Goal: Information Seeking & Learning: Learn about a topic

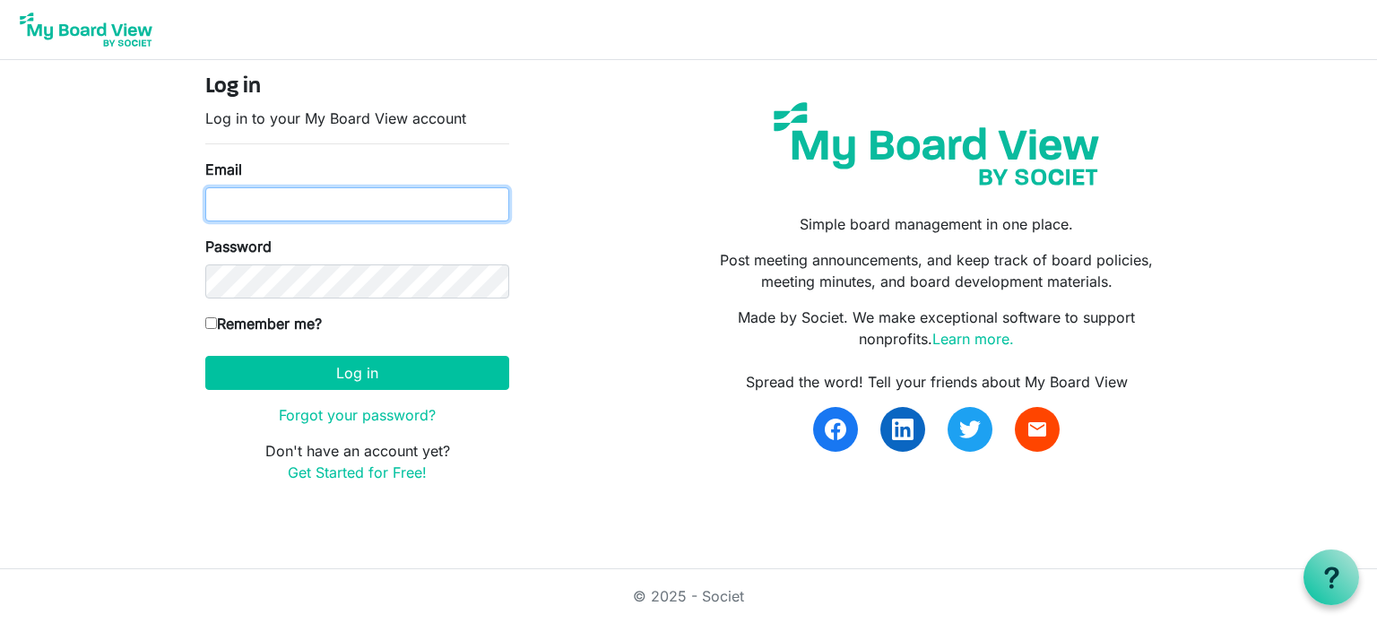
click at [383, 195] on input "Email" at bounding box center [357, 204] width 304 height 34
type input "[PERSON_NAME][EMAIL_ADDRESS][DOMAIN_NAME]"
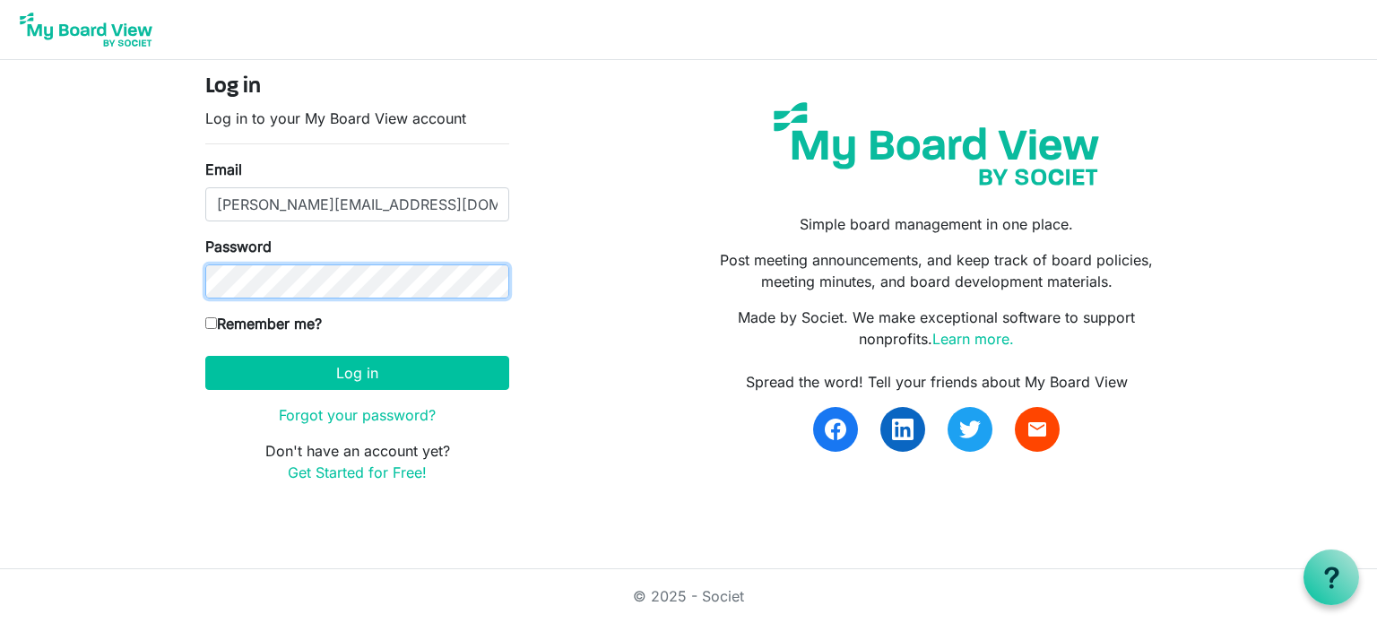
click at [205, 356] on button "Log in" at bounding box center [357, 373] width 304 height 34
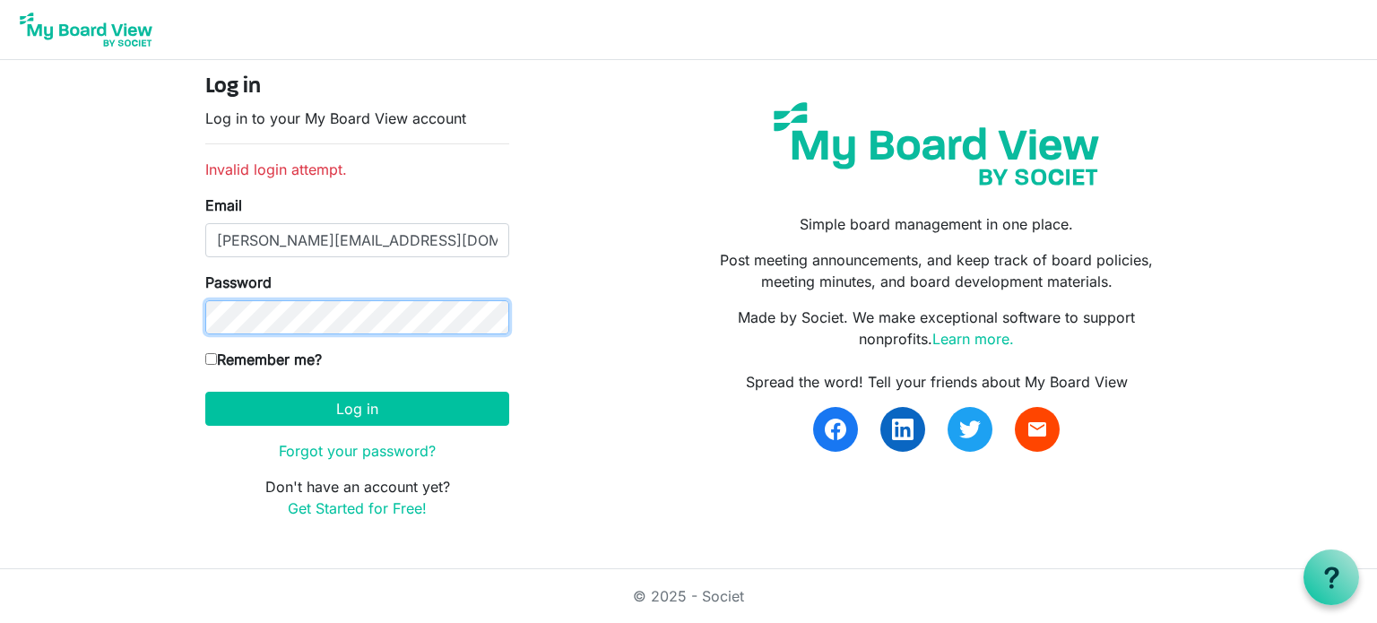
click at [205, 392] on button "Log in" at bounding box center [357, 409] width 304 height 34
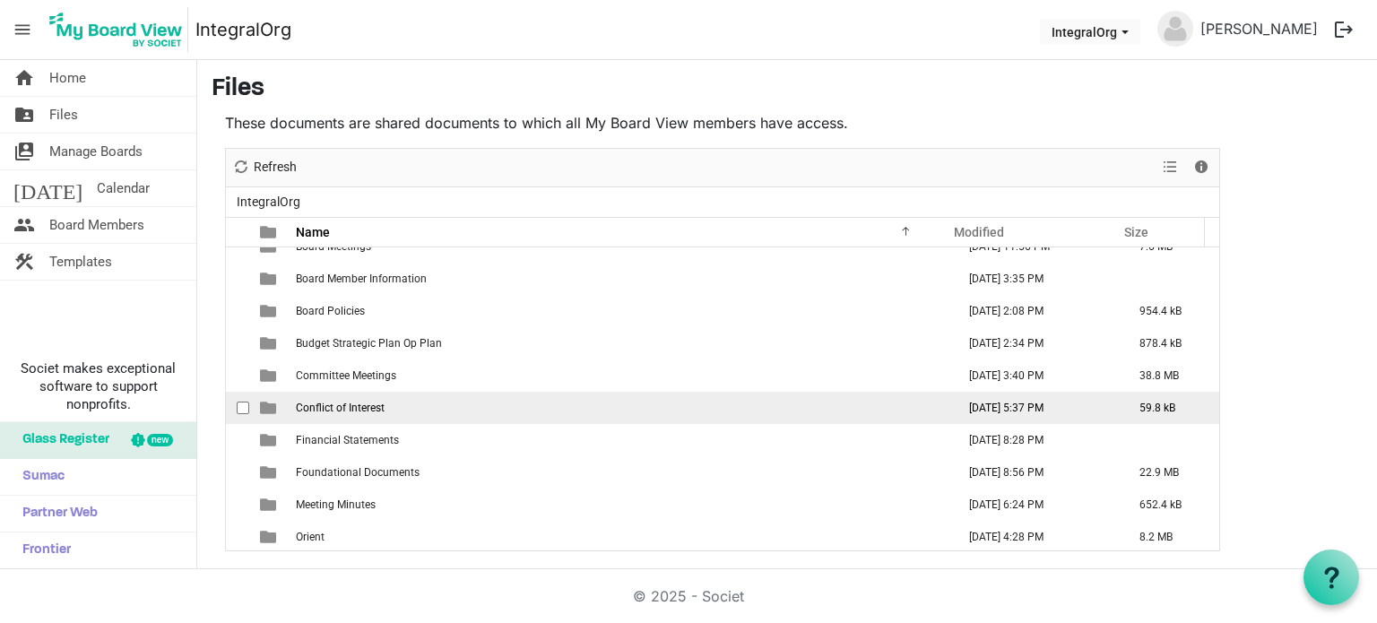
scroll to position [19, 0]
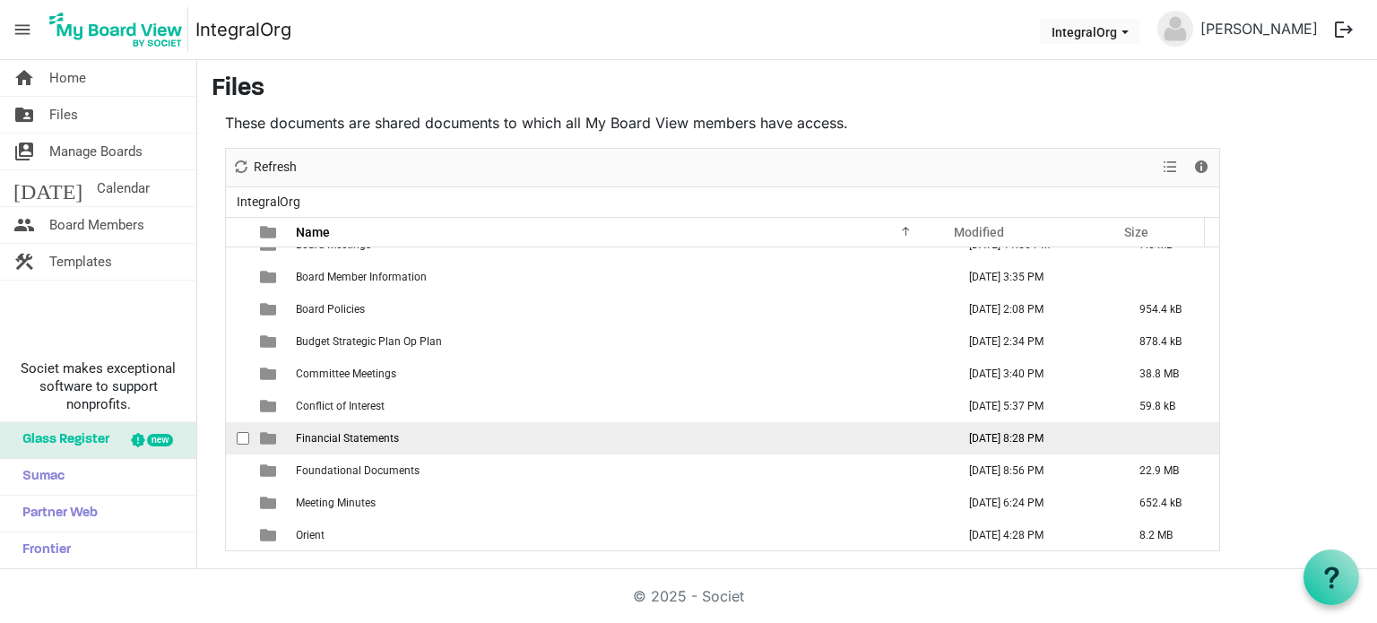
click at [377, 439] on span "Financial Statements" at bounding box center [347, 438] width 103 height 13
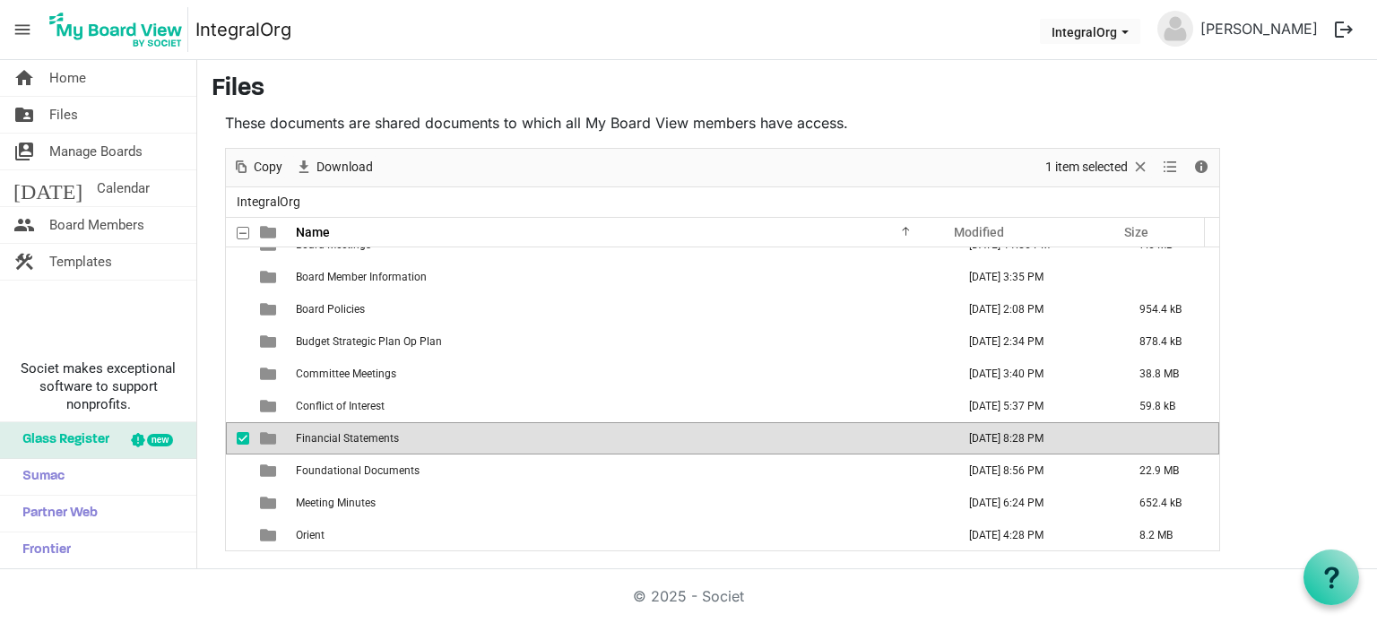
click at [339, 437] on span "Financial Statements" at bounding box center [347, 438] width 103 height 13
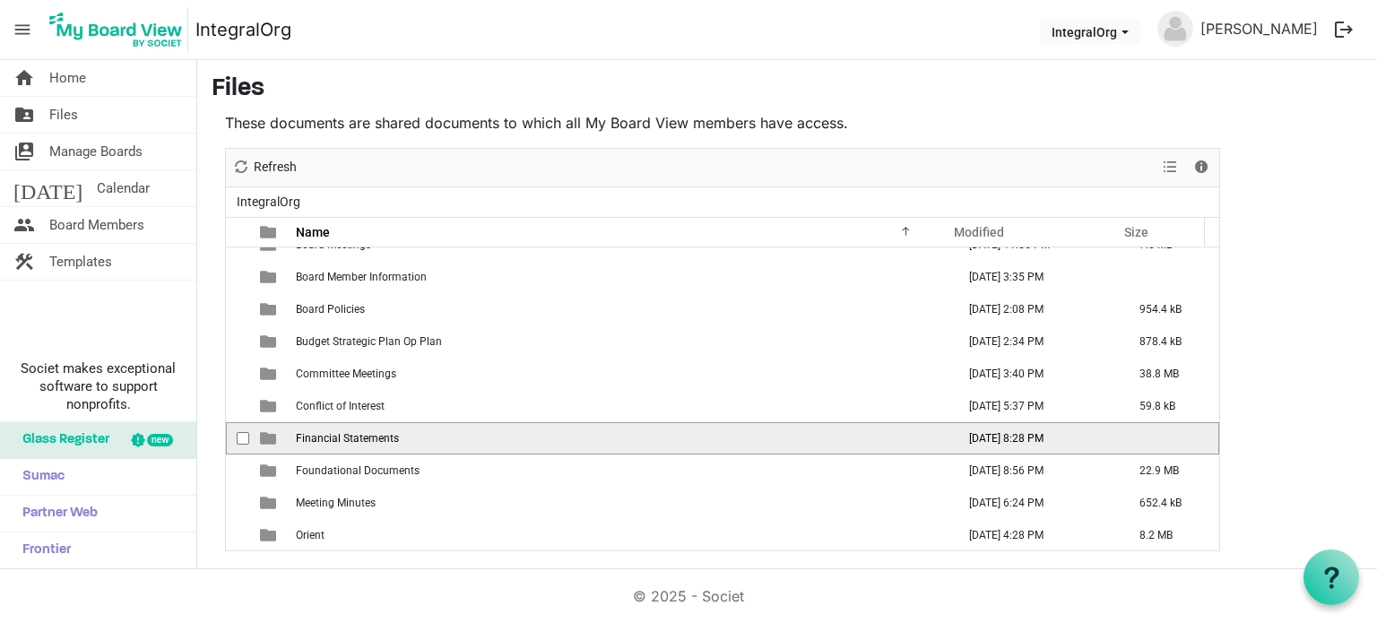
click at [339, 437] on span "Financial Statements" at bounding box center [347, 438] width 103 height 13
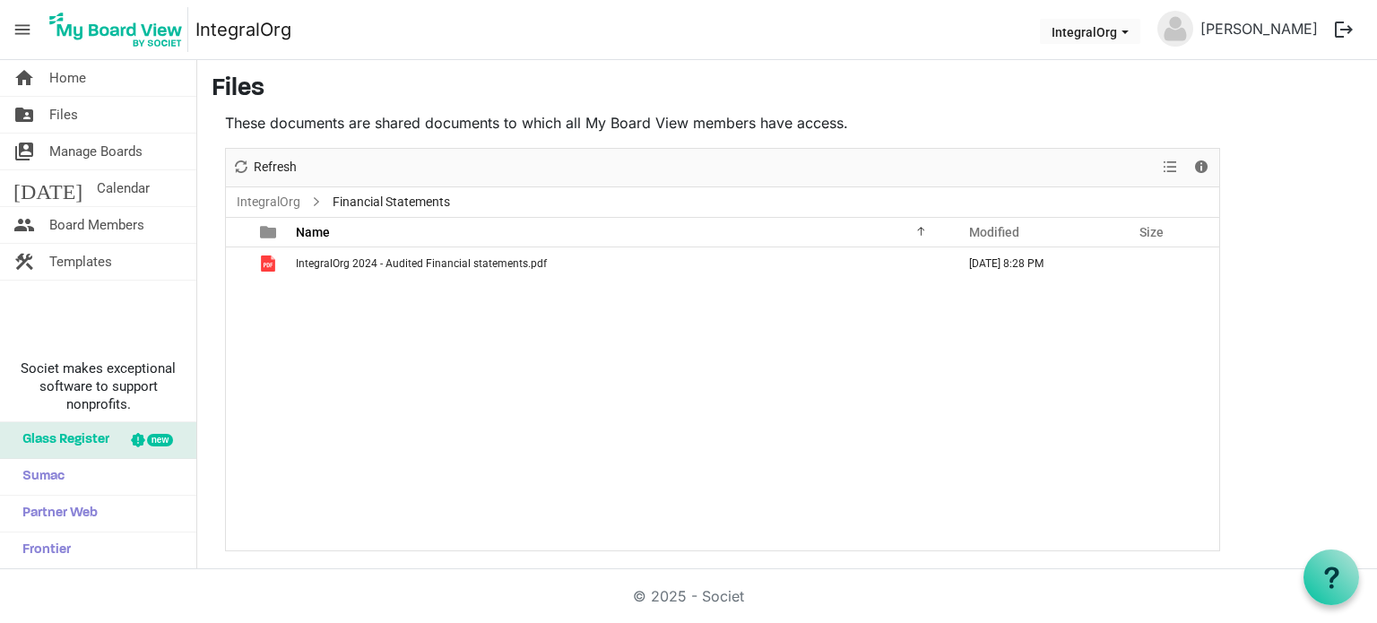
scroll to position [0, 0]
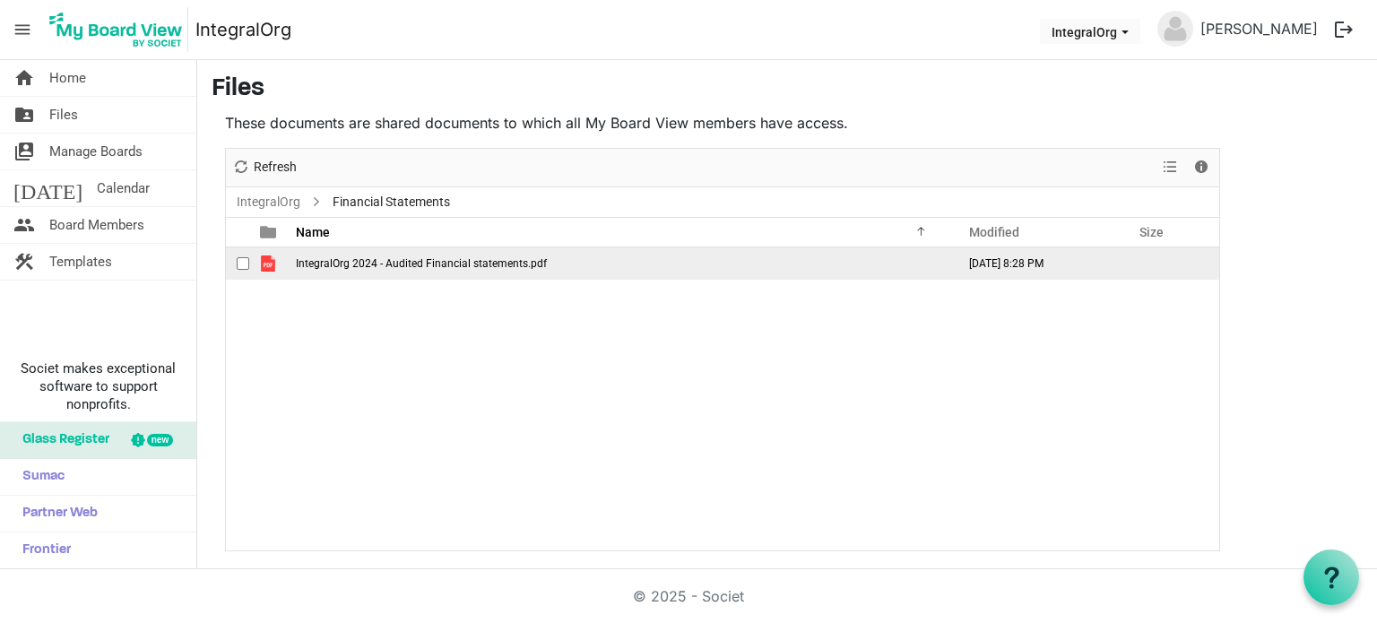
click at [372, 265] on span "IntegralOrg 2024 - Audited Financial statements.pdf" at bounding box center [421, 263] width 251 height 13
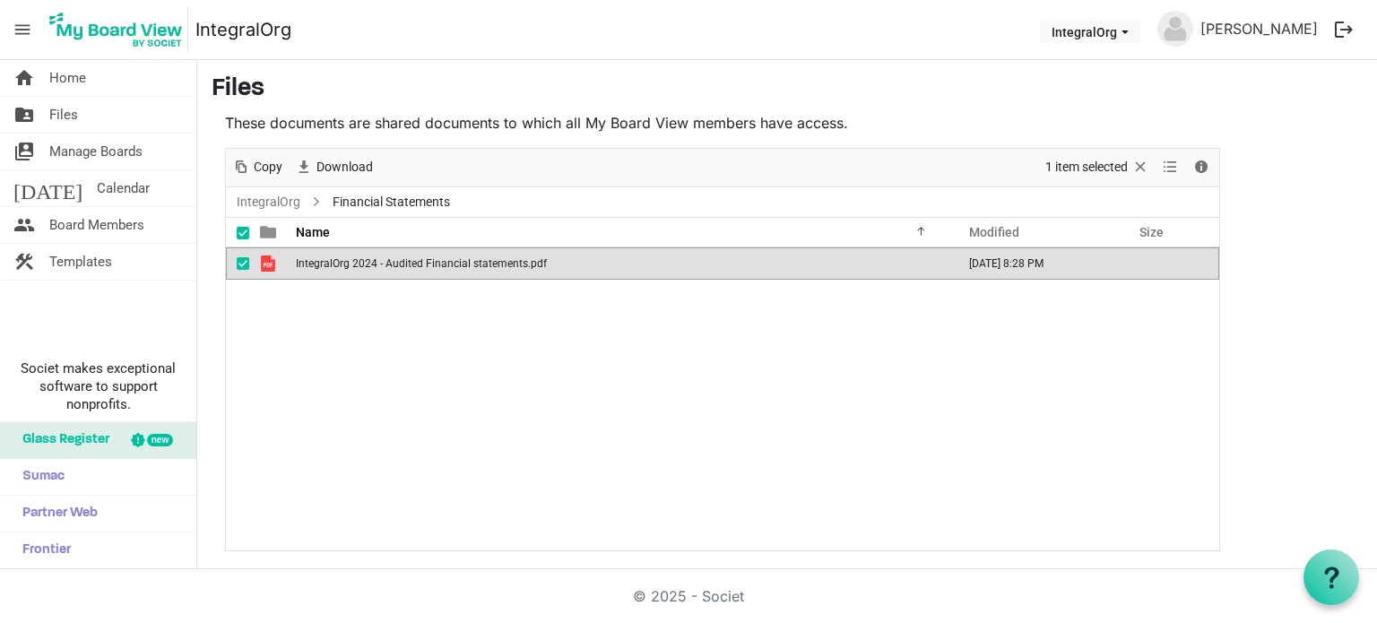
click at [372, 265] on span "IntegralOrg 2024 - Audited Financial statements.pdf" at bounding box center [421, 263] width 251 height 13
click at [125, 75] on link "home Home" at bounding box center [98, 78] width 196 height 36
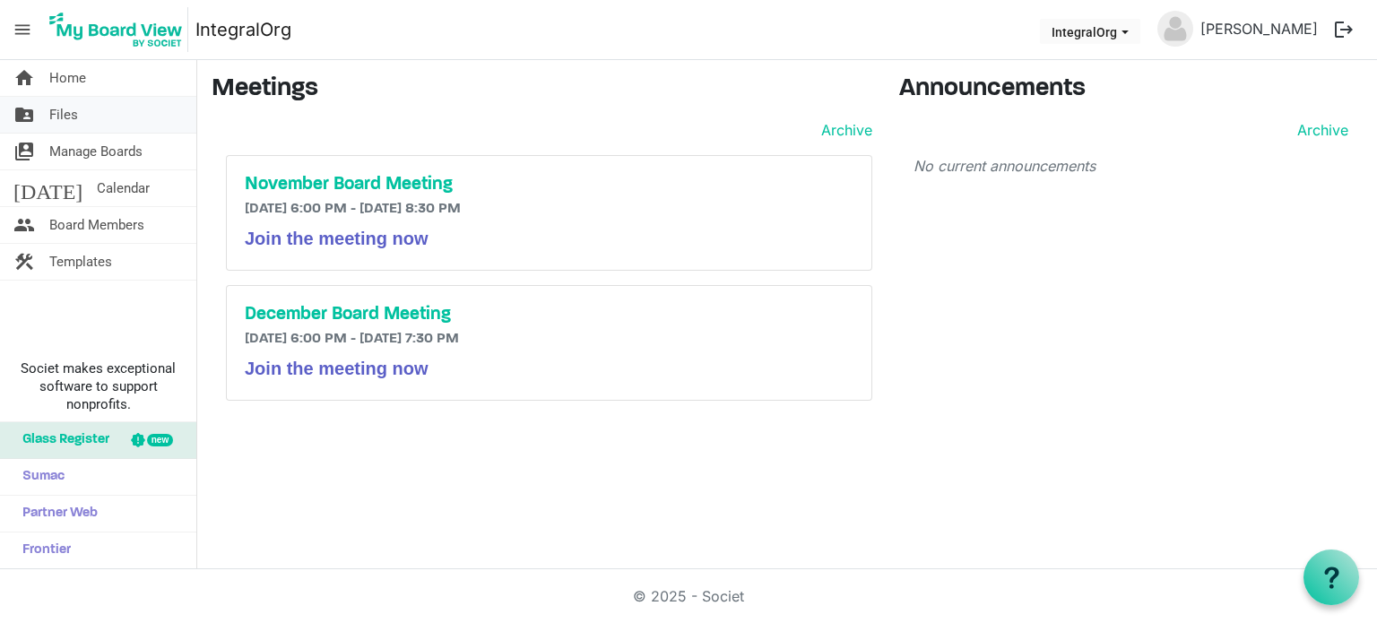
click at [120, 113] on link "folder_shared Files" at bounding box center [98, 115] width 196 height 36
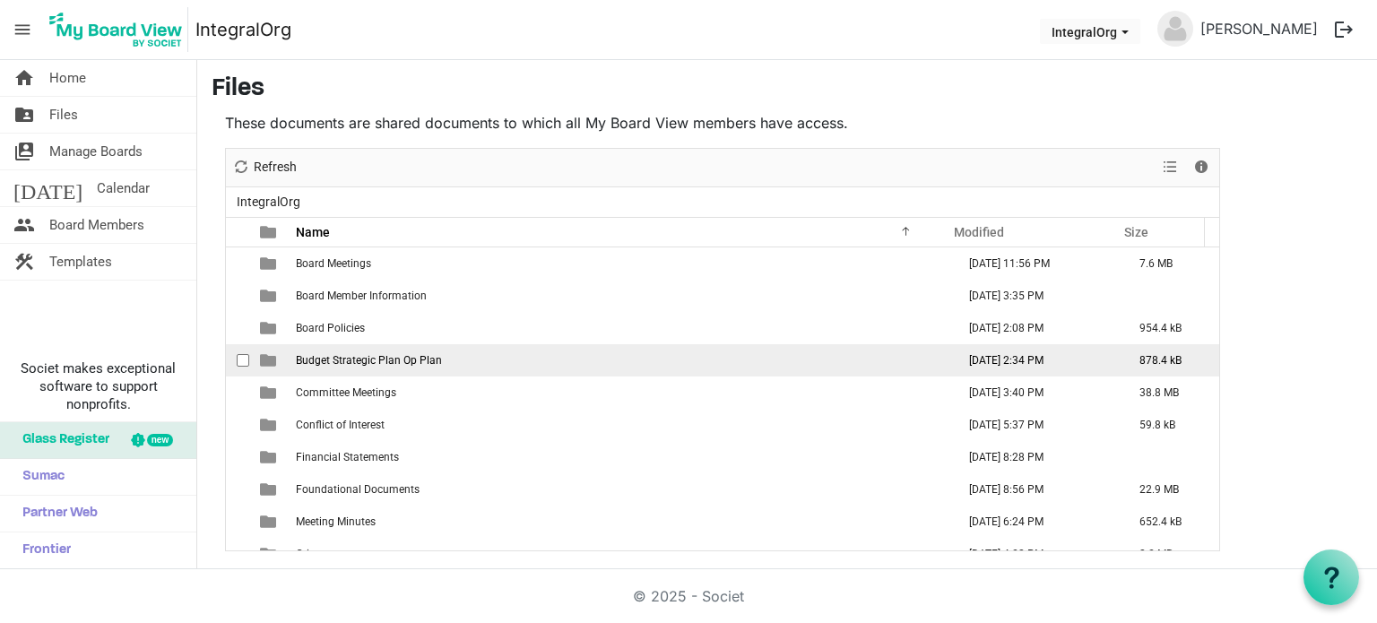
click at [379, 358] on span "Budget Strategic Plan Op Plan" at bounding box center [369, 360] width 146 height 13
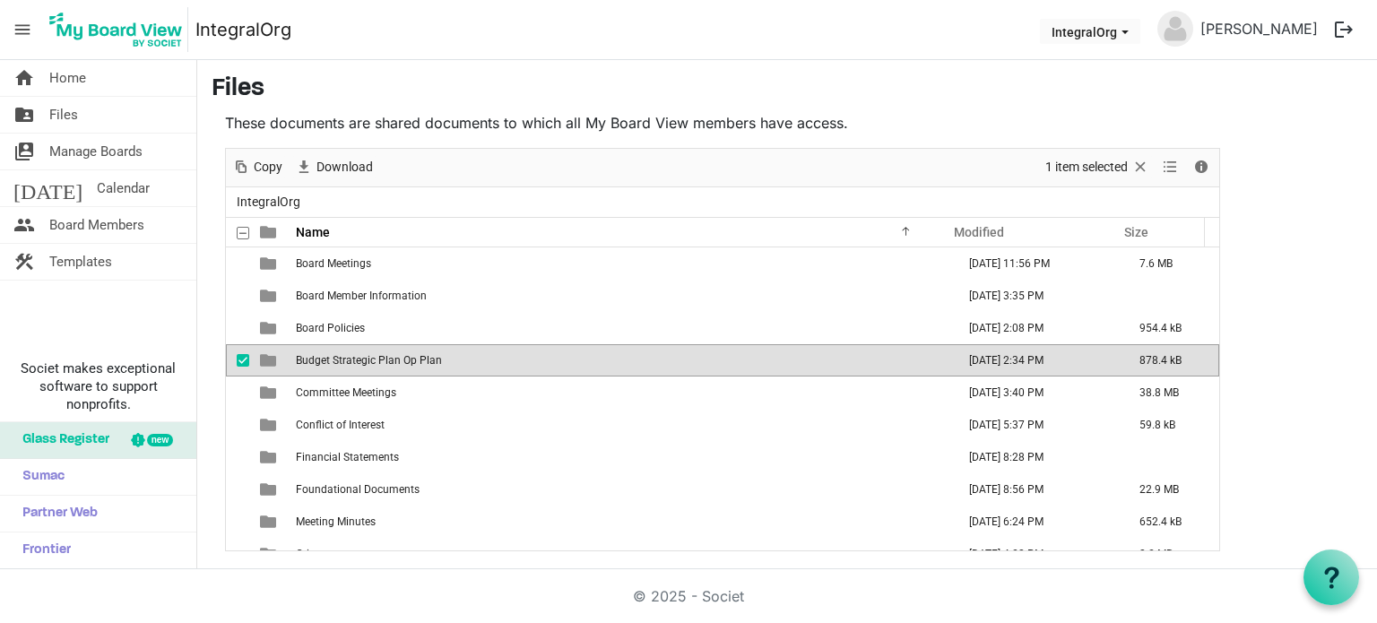
click at [379, 358] on span "Budget Strategic Plan Op Plan" at bounding box center [369, 360] width 146 height 13
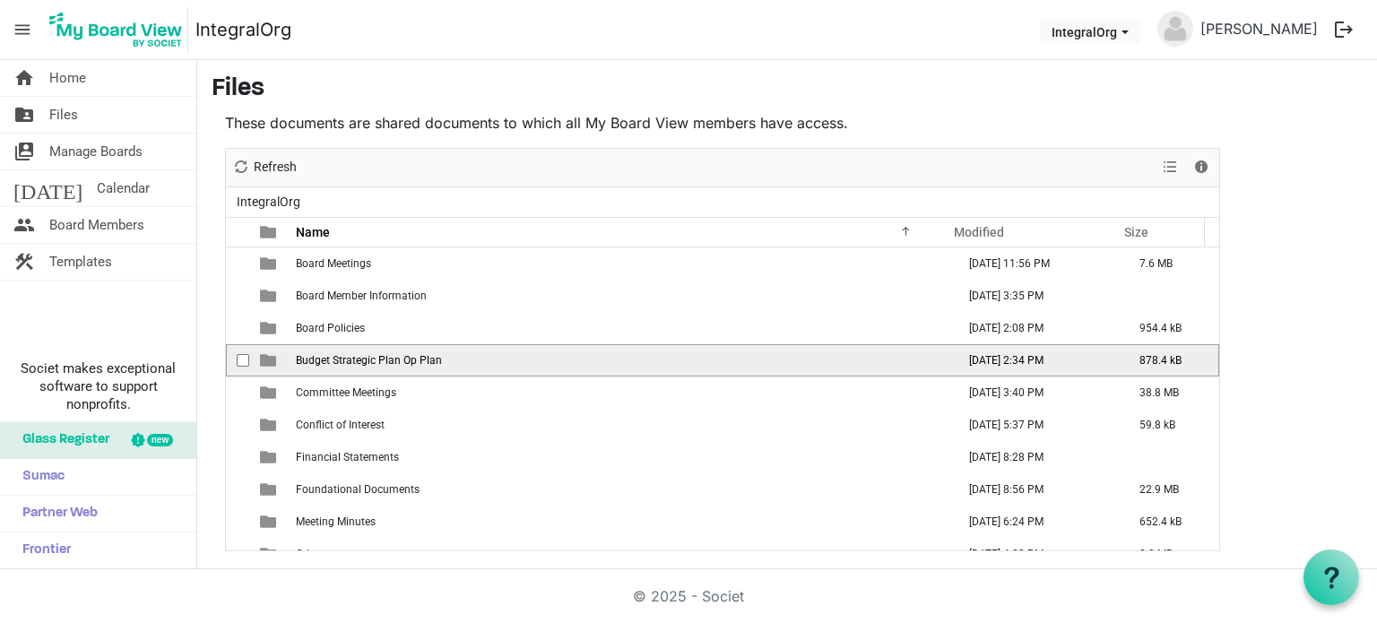
click at [379, 358] on span "Budget Strategic Plan Op Plan" at bounding box center [369, 360] width 146 height 13
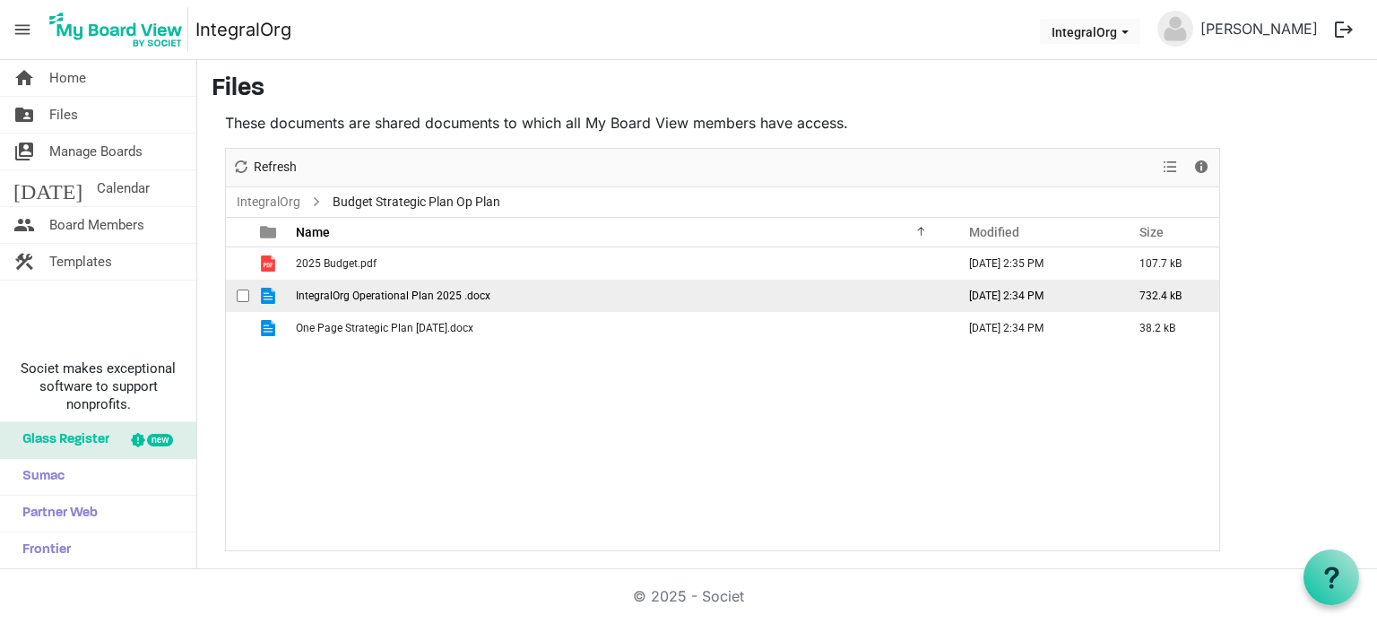
click at [336, 290] on span "IntegralOrg Operational Plan 2025 .docx" at bounding box center [393, 296] width 195 height 13
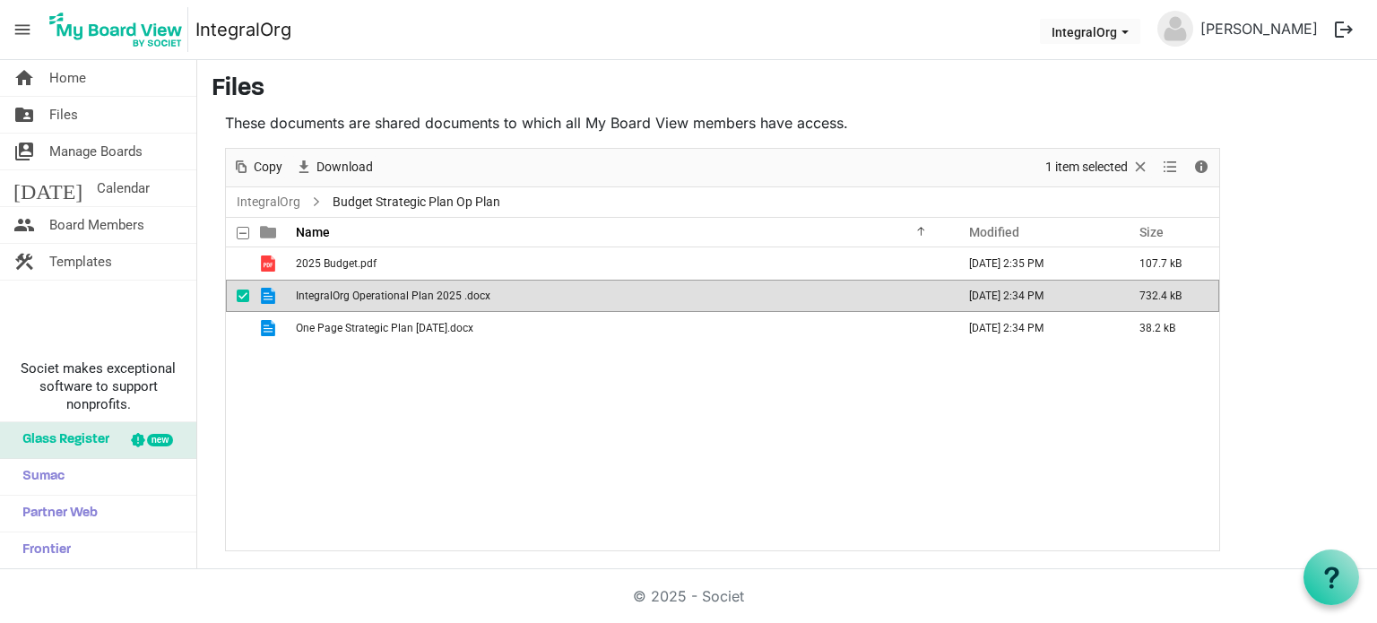
click at [336, 290] on span "IntegralOrg Operational Plan 2025 .docx" at bounding box center [393, 296] width 195 height 13
click at [1340, 353] on main "Files These documents are shared documents to which all My Board View members h…" at bounding box center [787, 313] width 1180 height 506
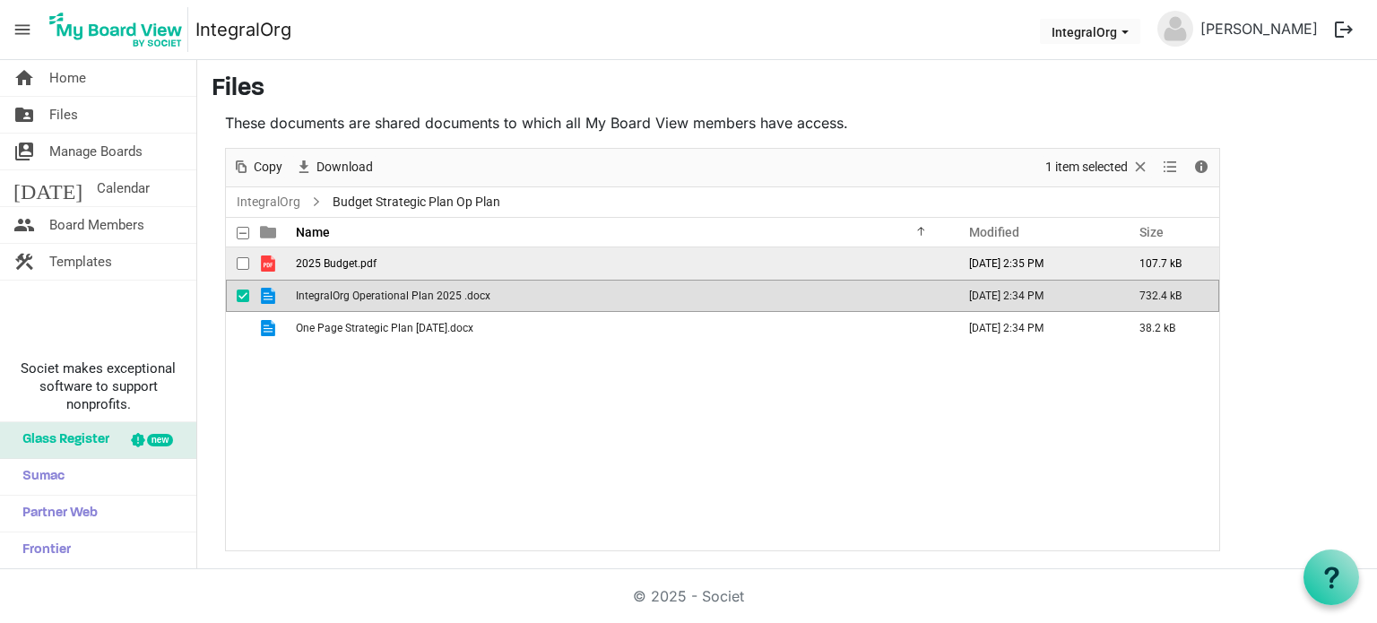
click at [348, 254] on td "2025 Budget.pdf" at bounding box center [621, 263] width 660 height 32
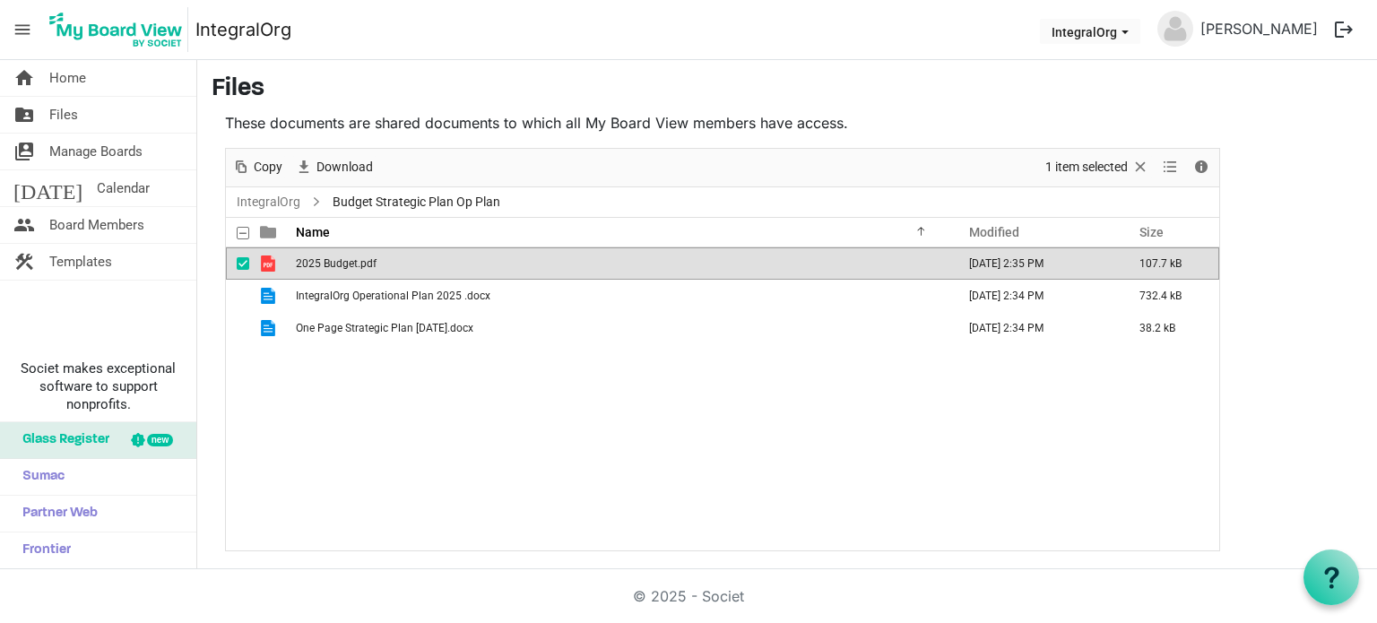
click at [348, 254] on td "2025 Budget.pdf" at bounding box center [621, 263] width 660 height 32
click at [337, 422] on div "2025 Budget.pdf March 19, 2025 2:35 PM 107.7 kB IntegralOrg Operational Plan 20…" at bounding box center [722, 398] width 993 height 303
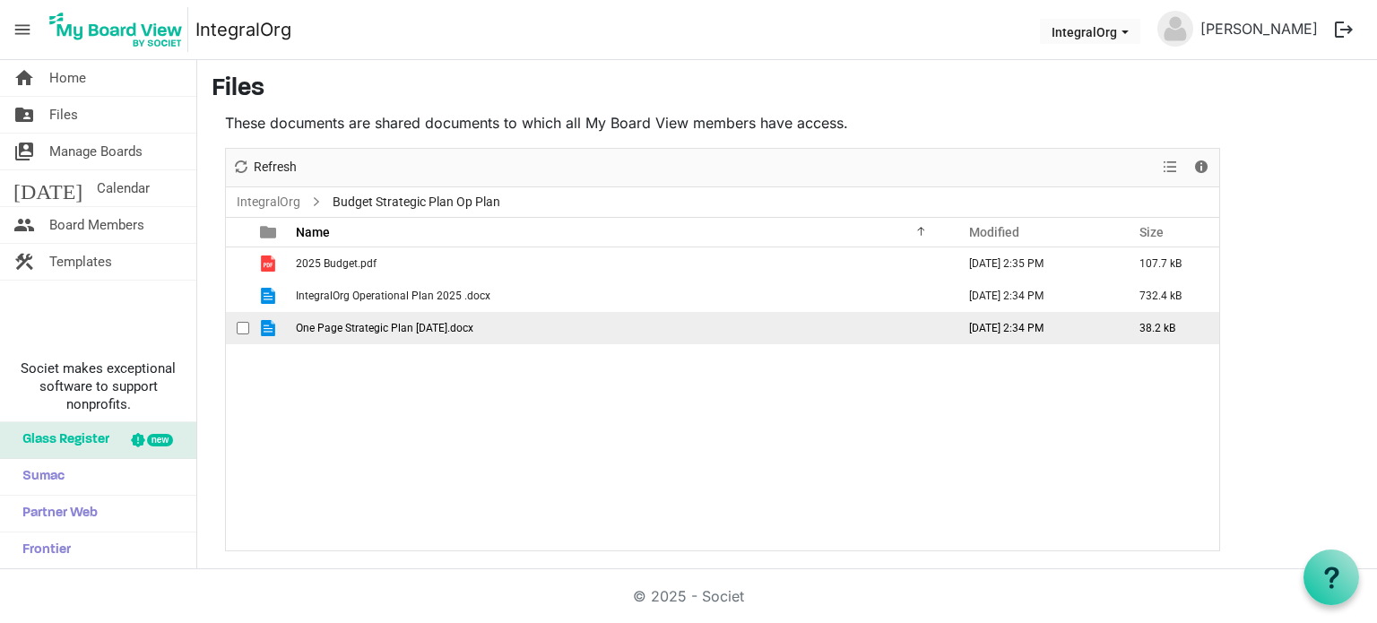
click at [460, 329] on span "One Page Strategic Plan March 18.docx" at bounding box center [385, 328] width 178 height 13
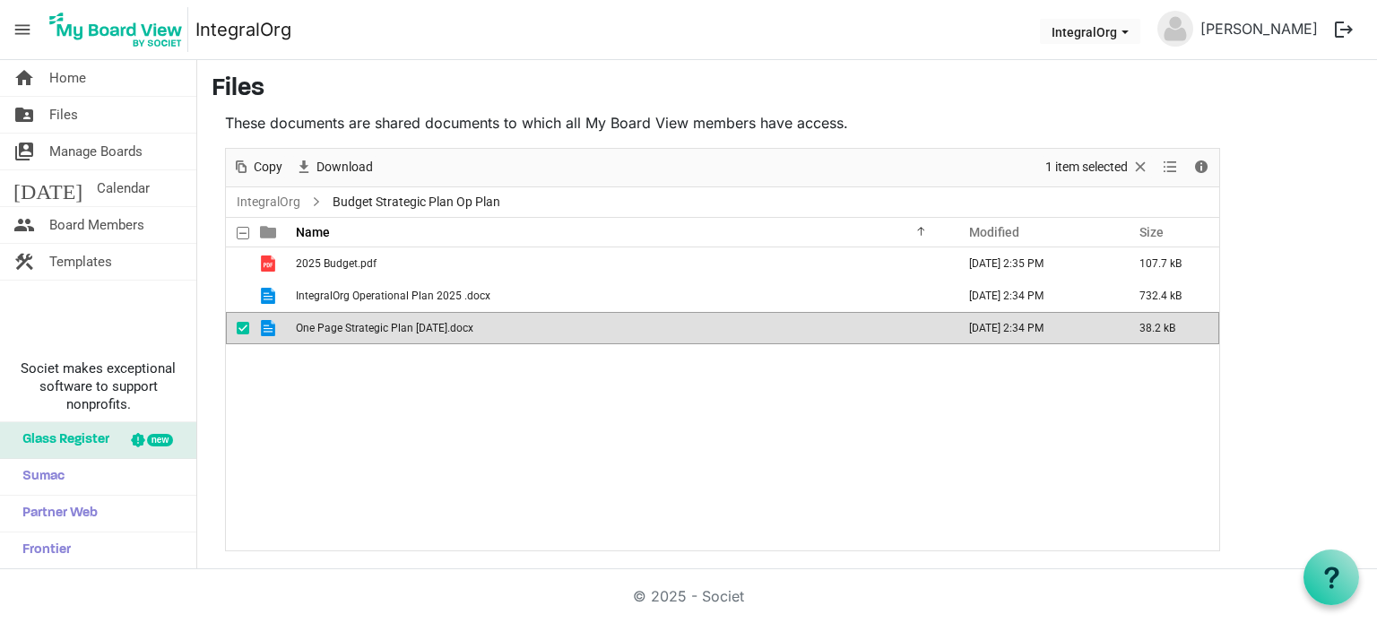
click at [460, 329] on span "One Page Strategic Plan March 18.docx" at bounding box center [385, 328] width 178 height 13
click at [460, 329] on span "One Page Strategic Plan [DATE].docx" at bounding box center [385, 328] width 178 height 13
click at [306, 465] on div "2025 Budget.pdf March 19, 2025 2:35 PM 107.7 kB IntegralOrg Operational Plan 20…" at bounding box center [722, 398] width 993 height 303
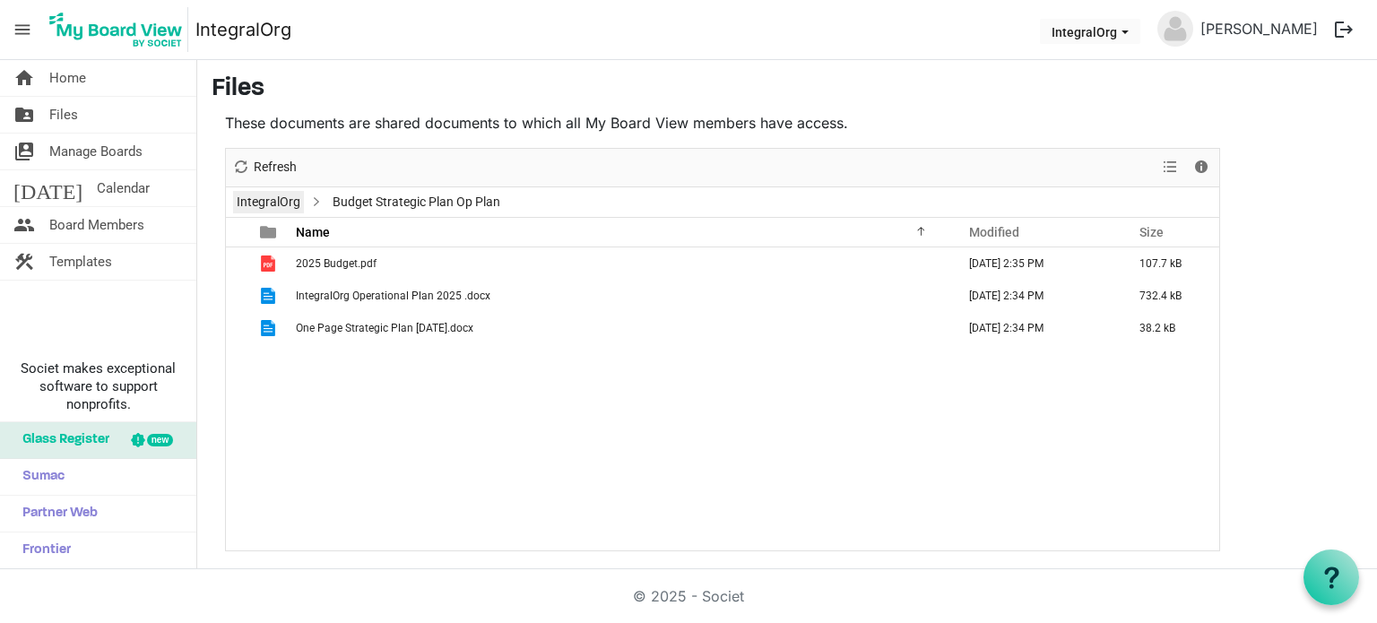
click at [298, 200] on link "IntegralOrg" at bounding box center [268, 202] width 71 height 22
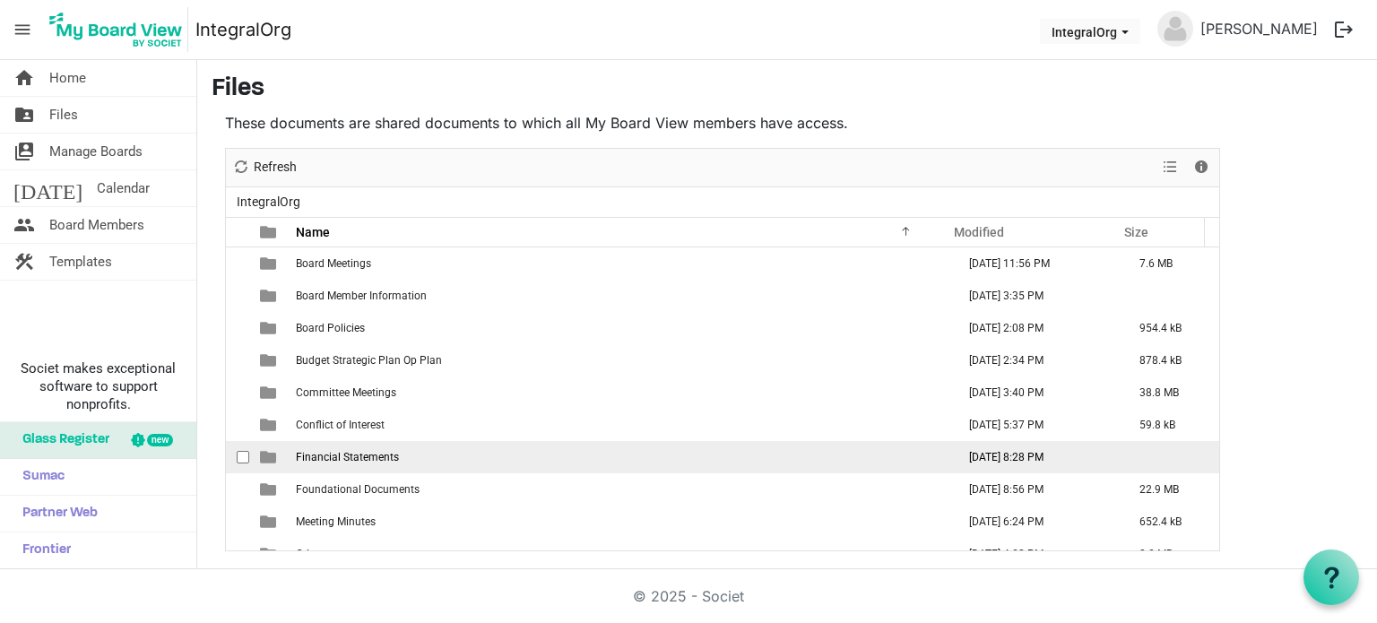
click at [387, 459] on td "Financial Statements" at bounding box center [621, 457] width 660 height 32
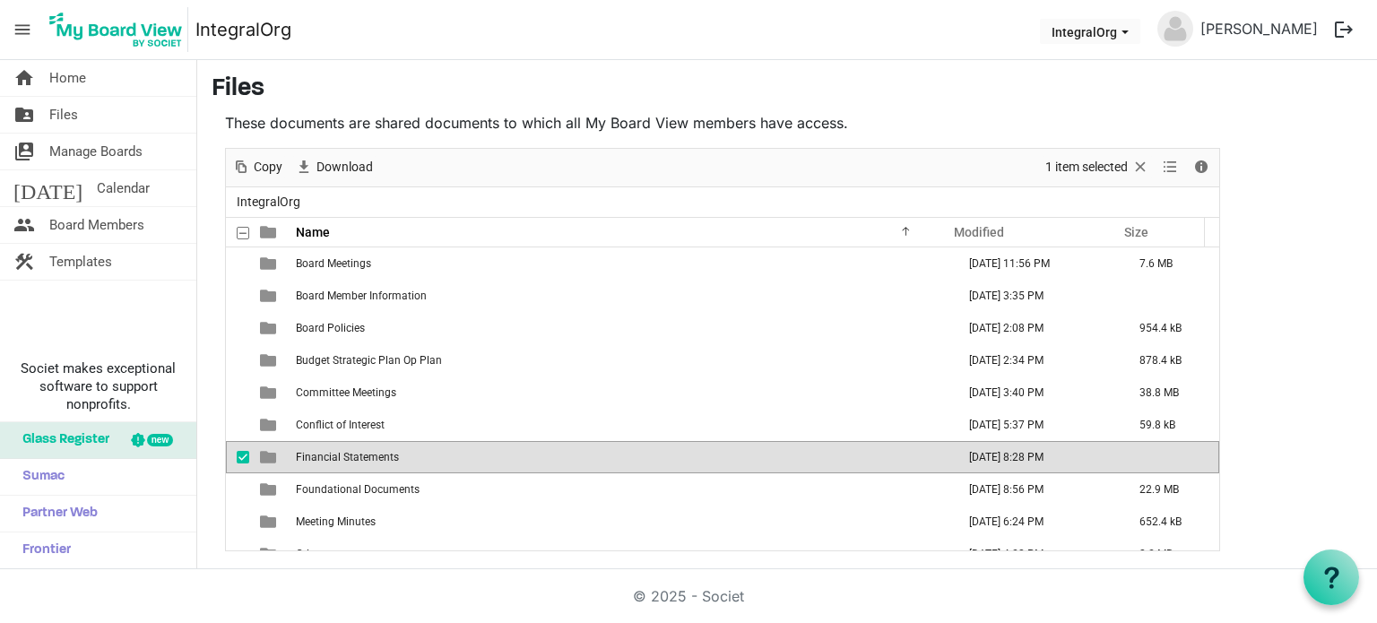
scroll to position [19, 0]
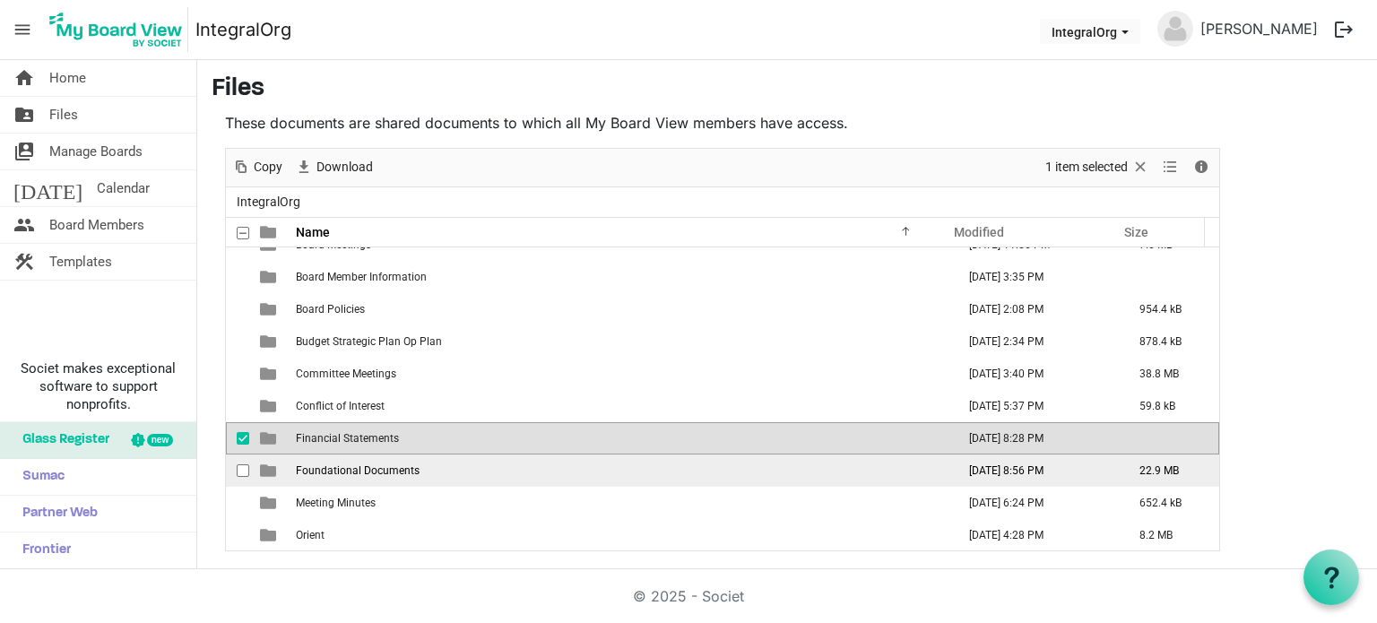
click at [369, 467] on span "Foundational Documents" at bounding box center [358, 470] width 124 height 13
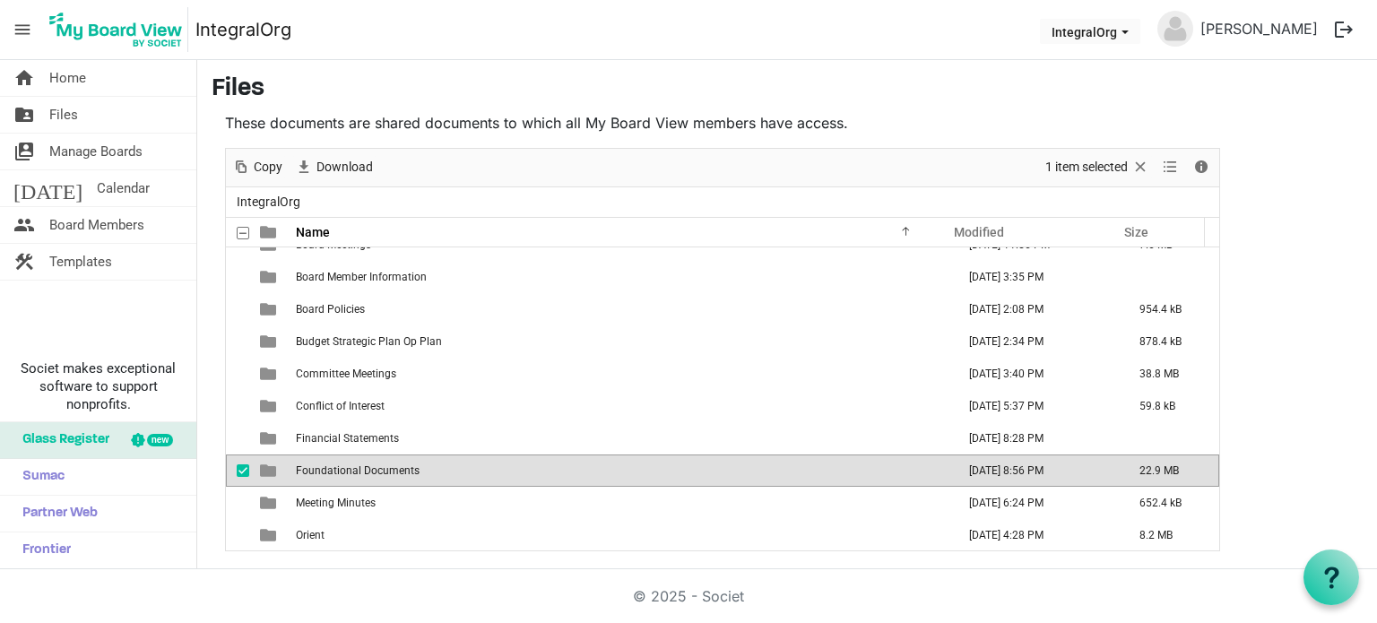
click at [369, 467] on span "Foundational Documents" at bounding box center [358, 470] width 124 height 13
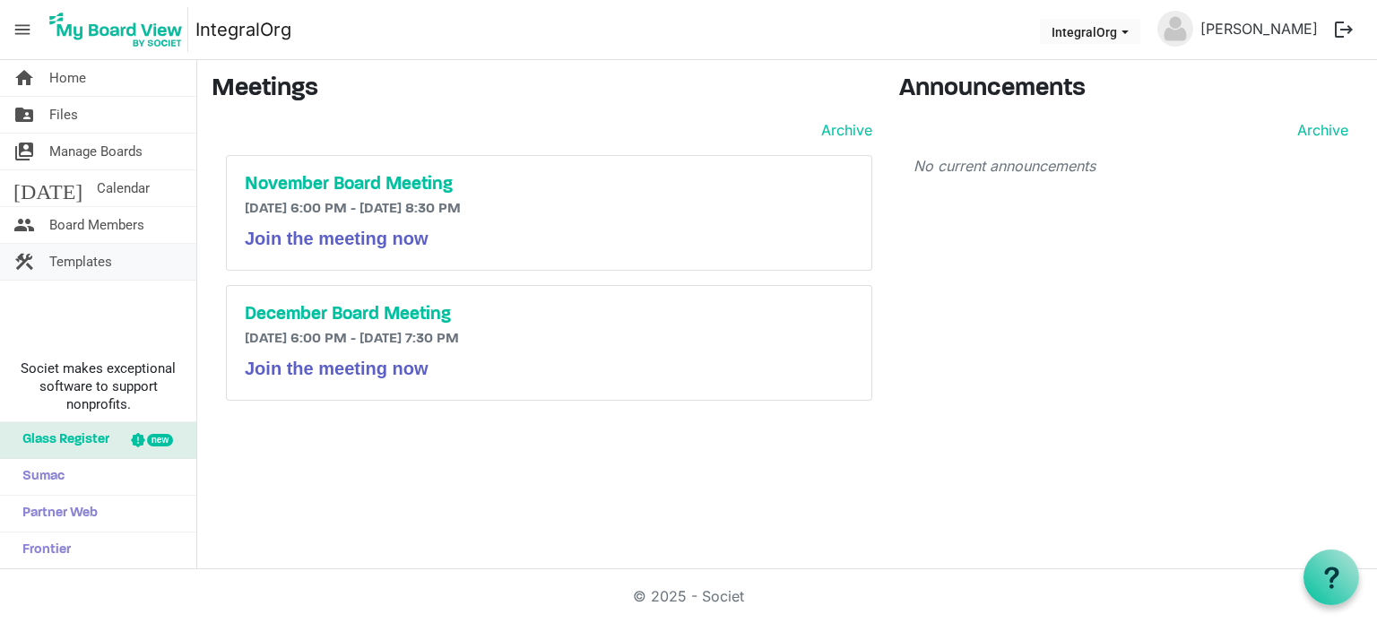
click at [92, 259] on span "Templates" at bounding box center [80, 262] width 63 height 36
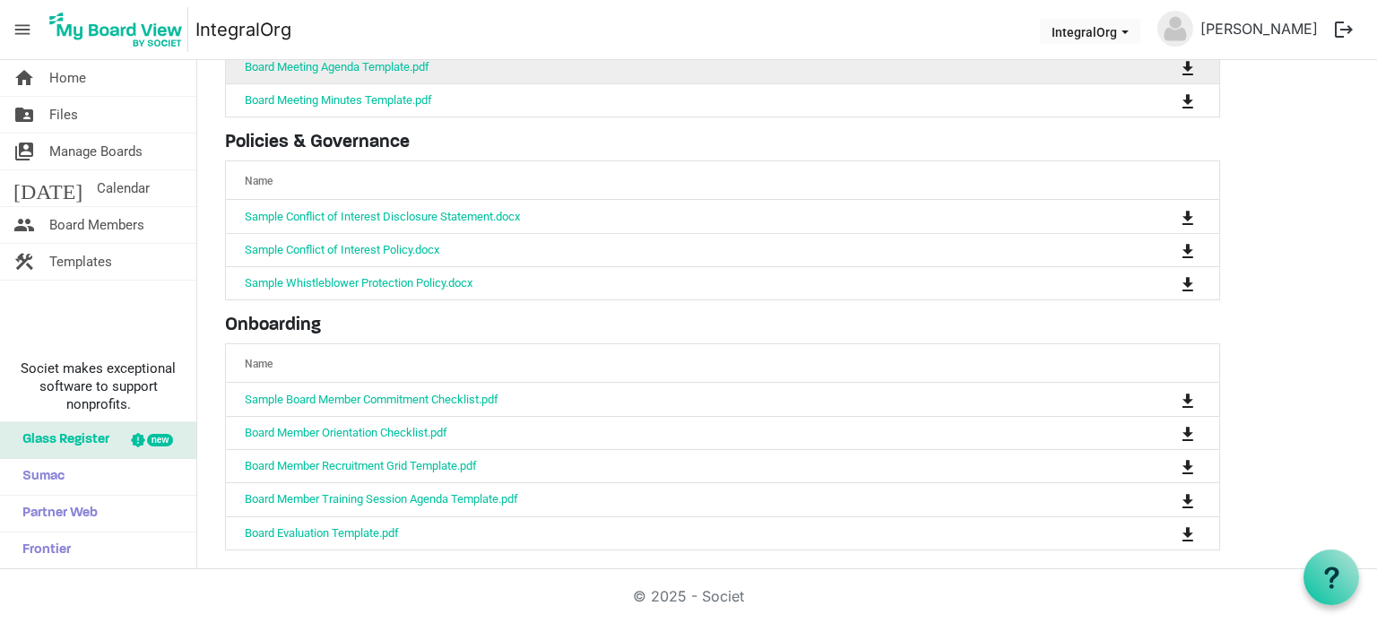
scroll to position [208, 0]
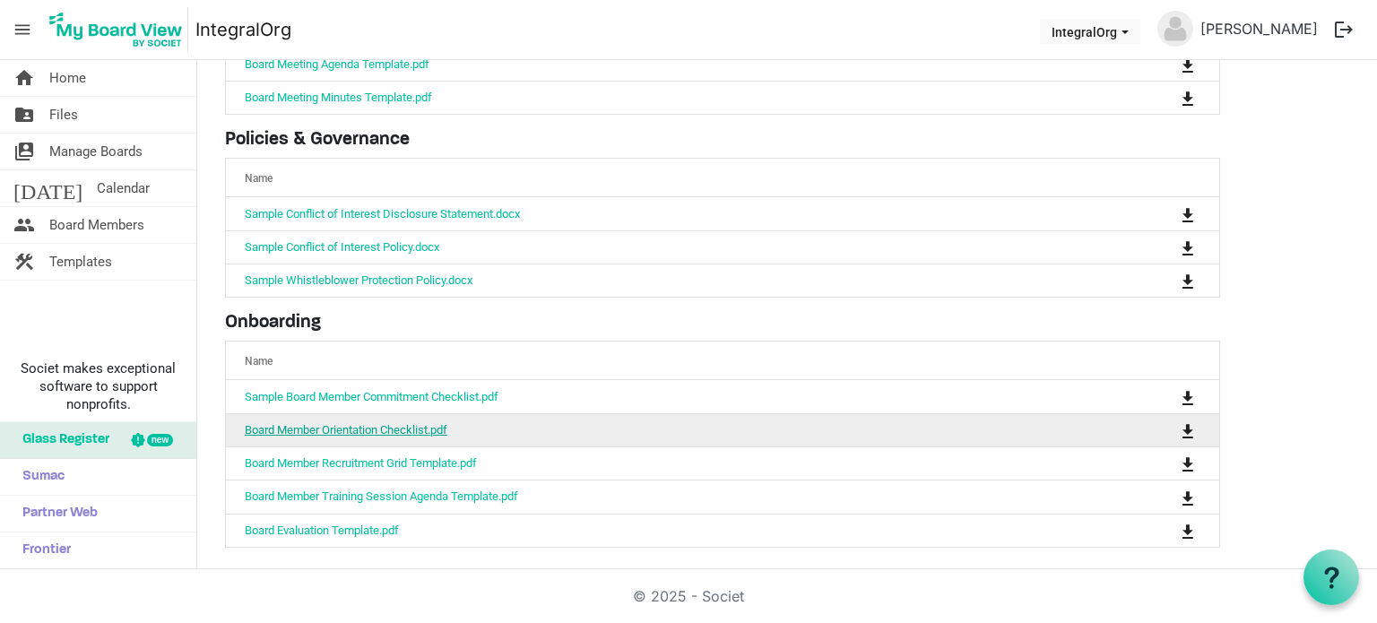
click at [377, 429] on link "Board Member Orientation Checklist.pdf" at bounding box center [346, 429] width 203 height 13
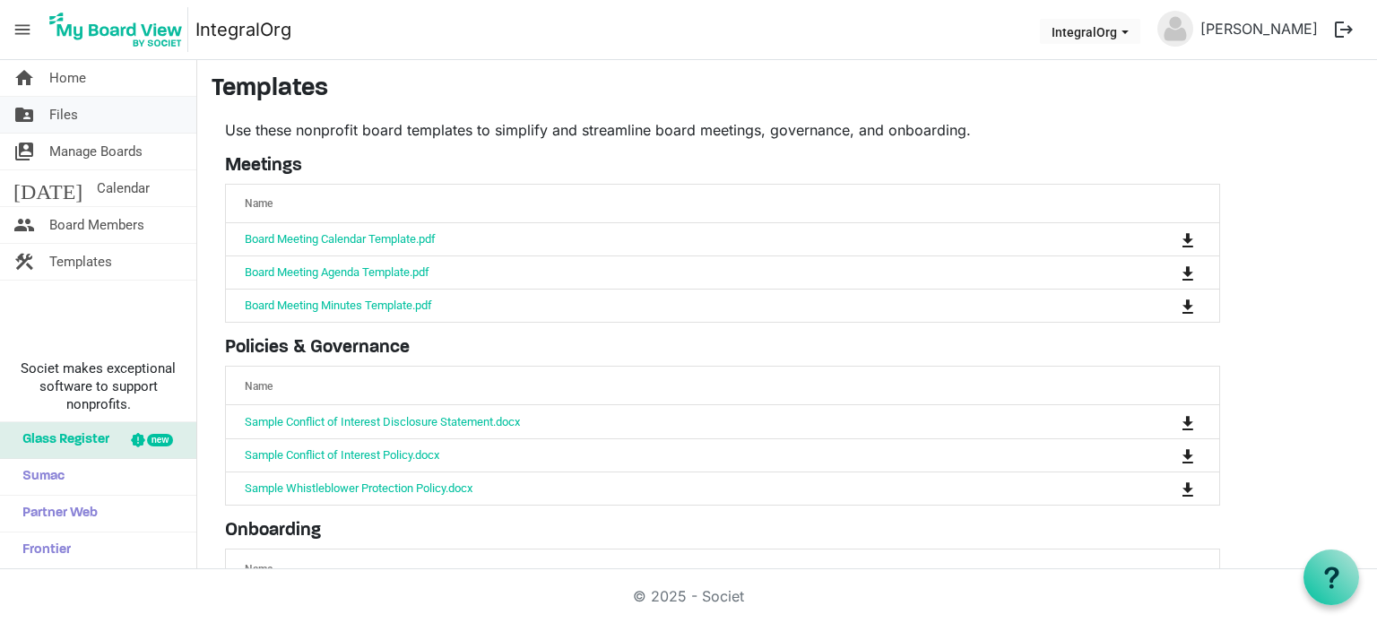
click at [101, 106] on link "folder_shared Files" at bounding box center [98, 115] width 196 height 36
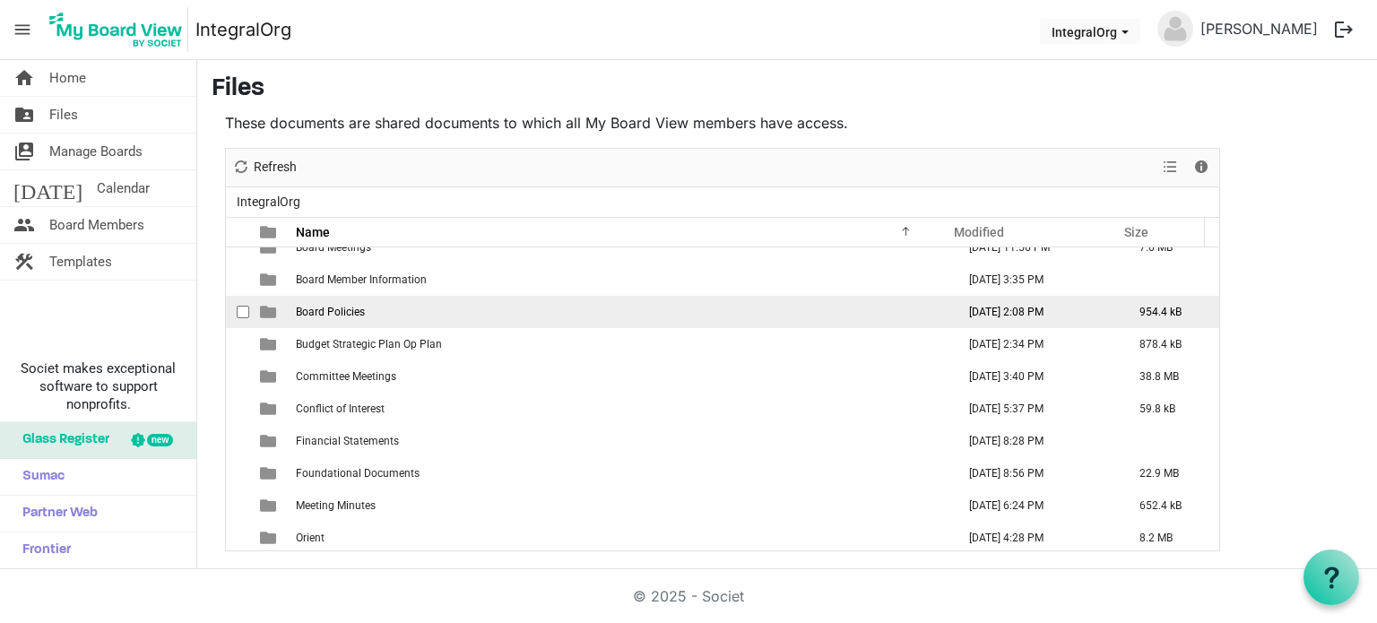
scroll to position [19, 0]
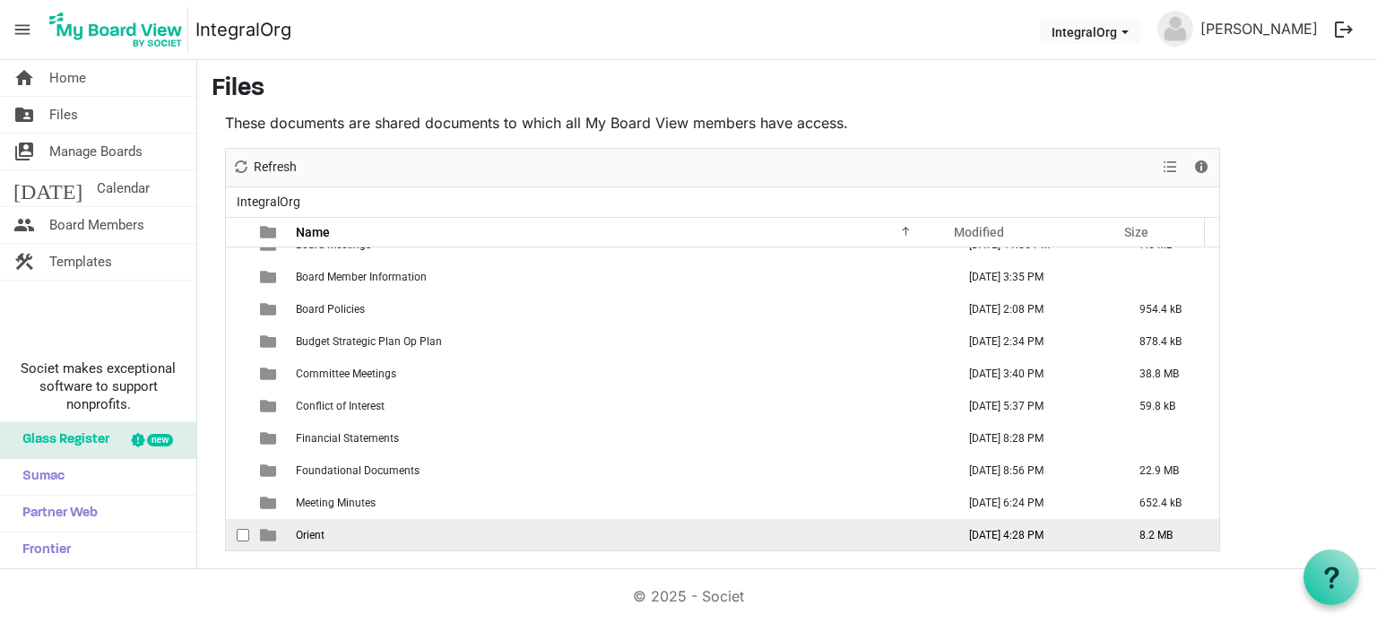
click at [438, 526] on td "Orient" at bounding box center [621, 535] width 660 height 32
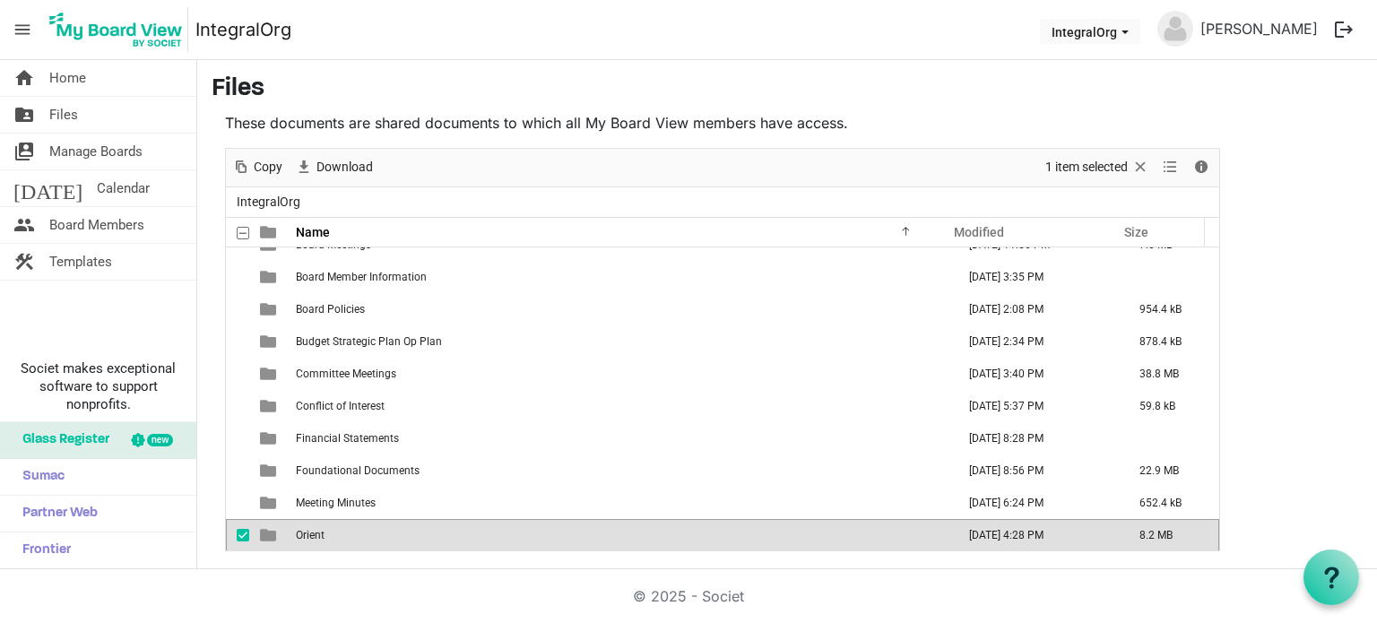
click at [438, 526] on td "Orient" at bounding box center [621, 535] width 660 height 32
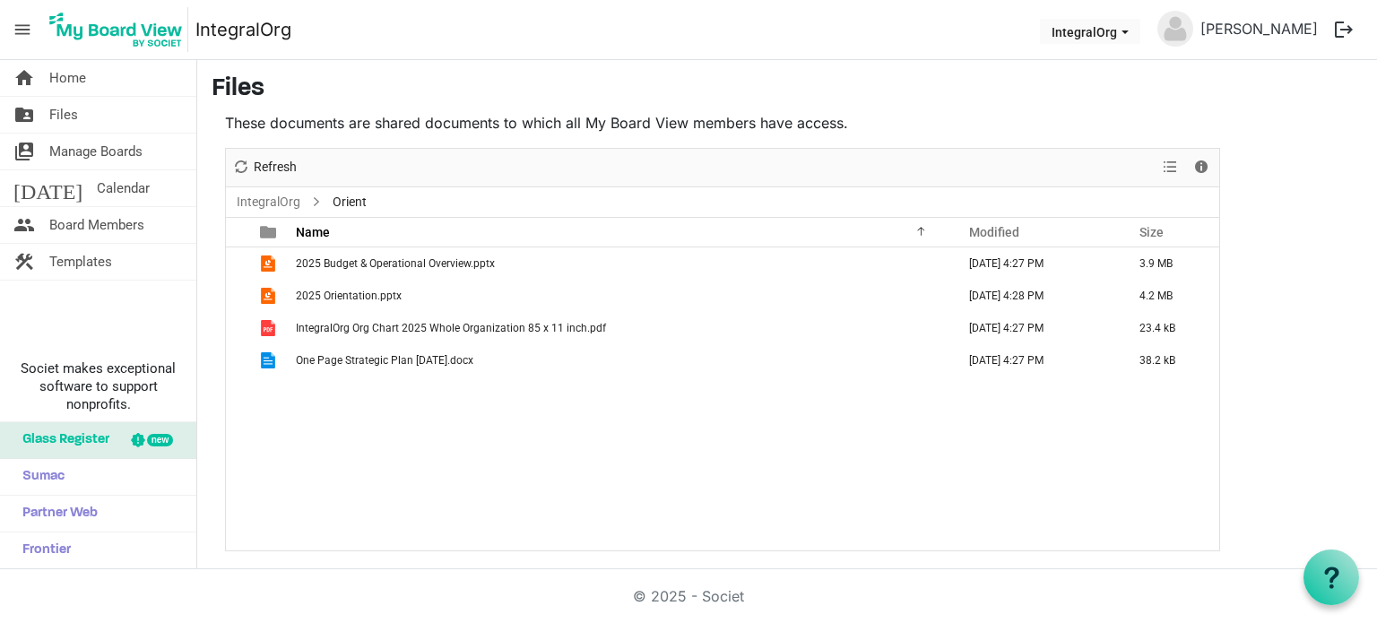
scroll to position [0, 0]
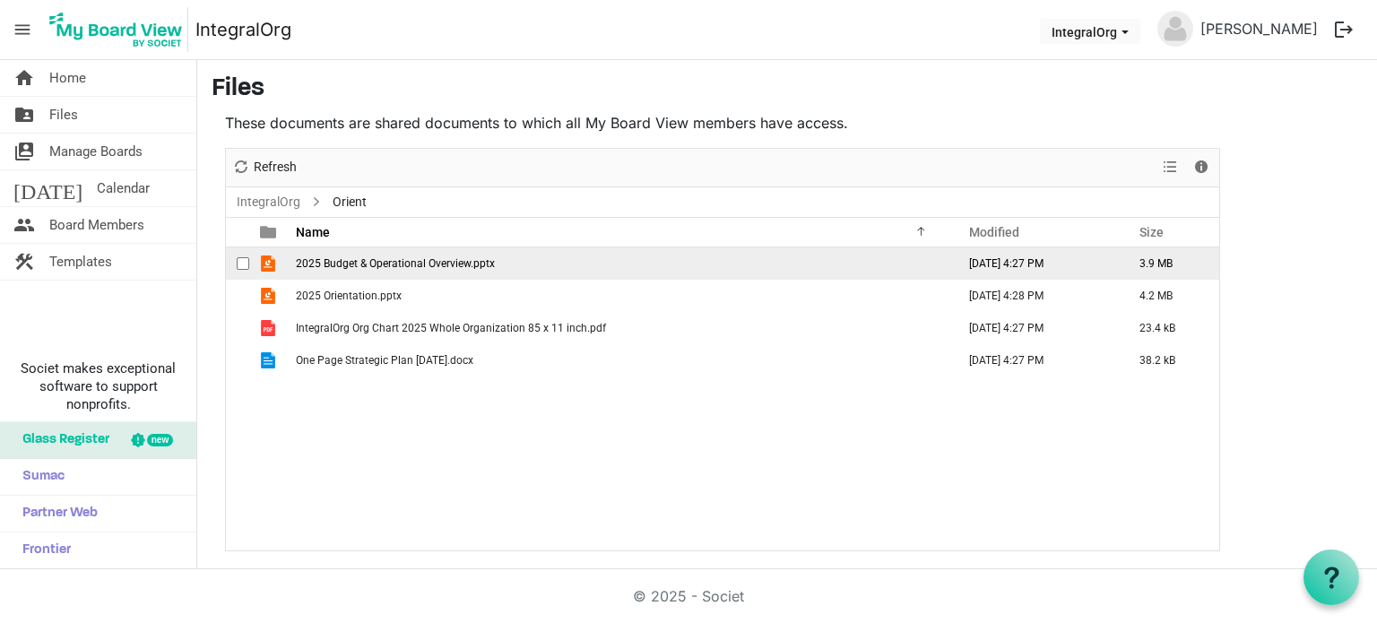
click at [410, 267] on span "2025 Budget & Operational Overview.pptx" at bounding box center [395, 263] width 199 height 13
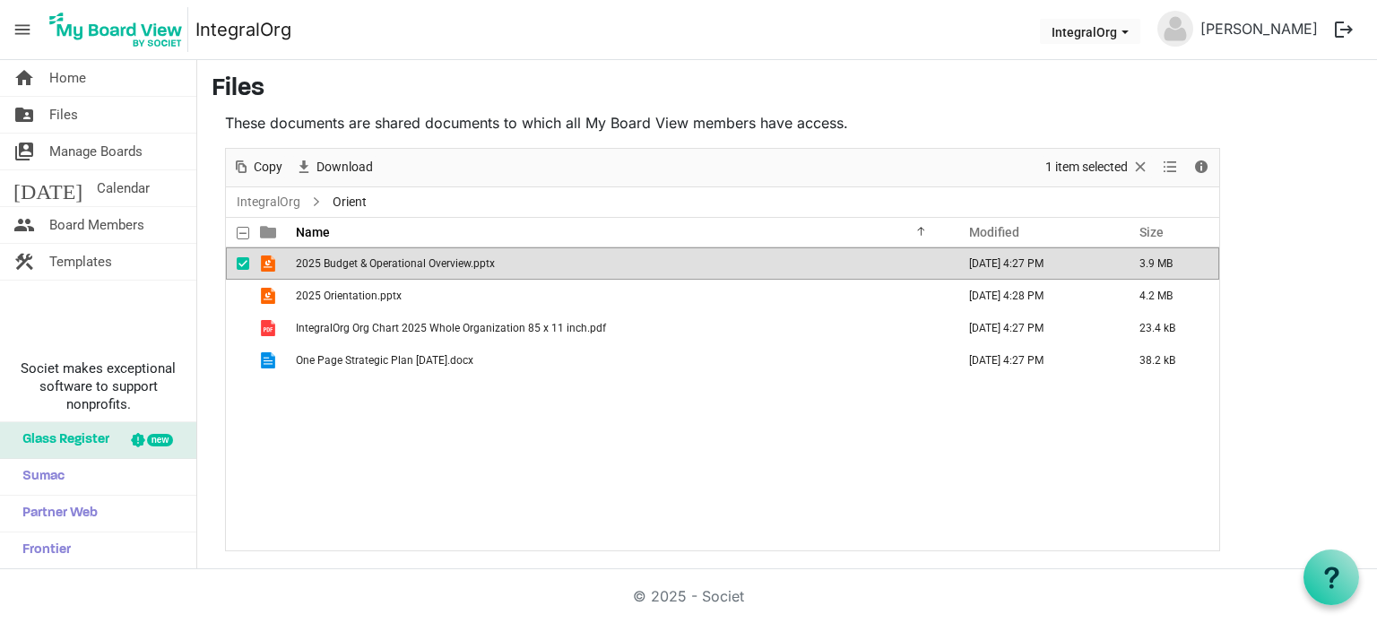
click at [410, 267] on span "2025 Budget & Operational Overview.pptx" at bounding box center [395, 263] width 199 height 13
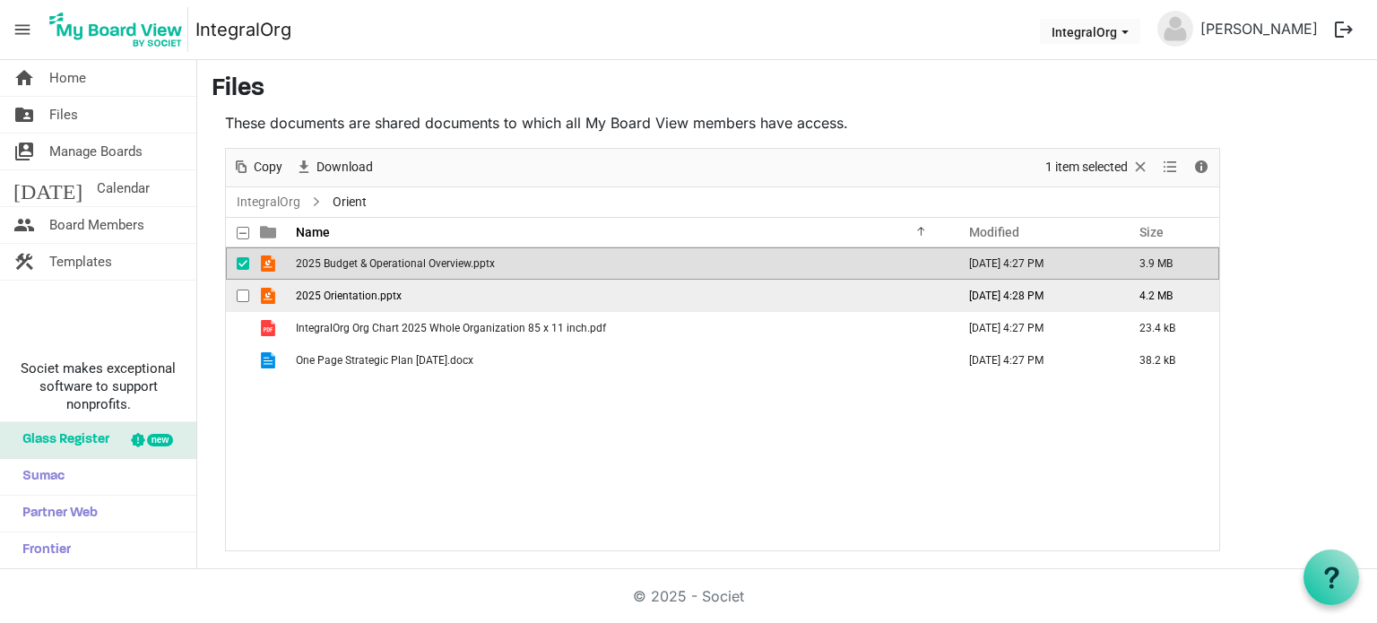
click at [386, 293] on span "2025 Orientation.pptx" at bounding box center [349, 296] width 106 height 13
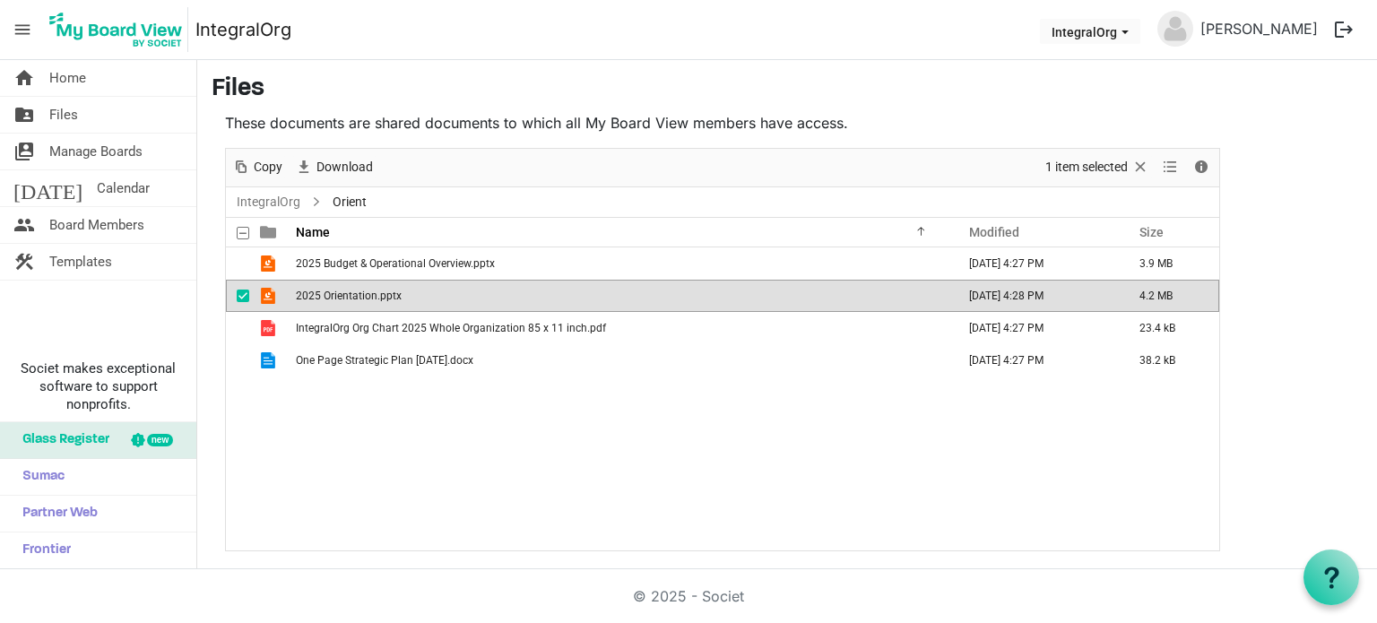
click at [386, 293] on span "2025 Orientation.pptx" at bounding box center [349, 296] width 106 height 13
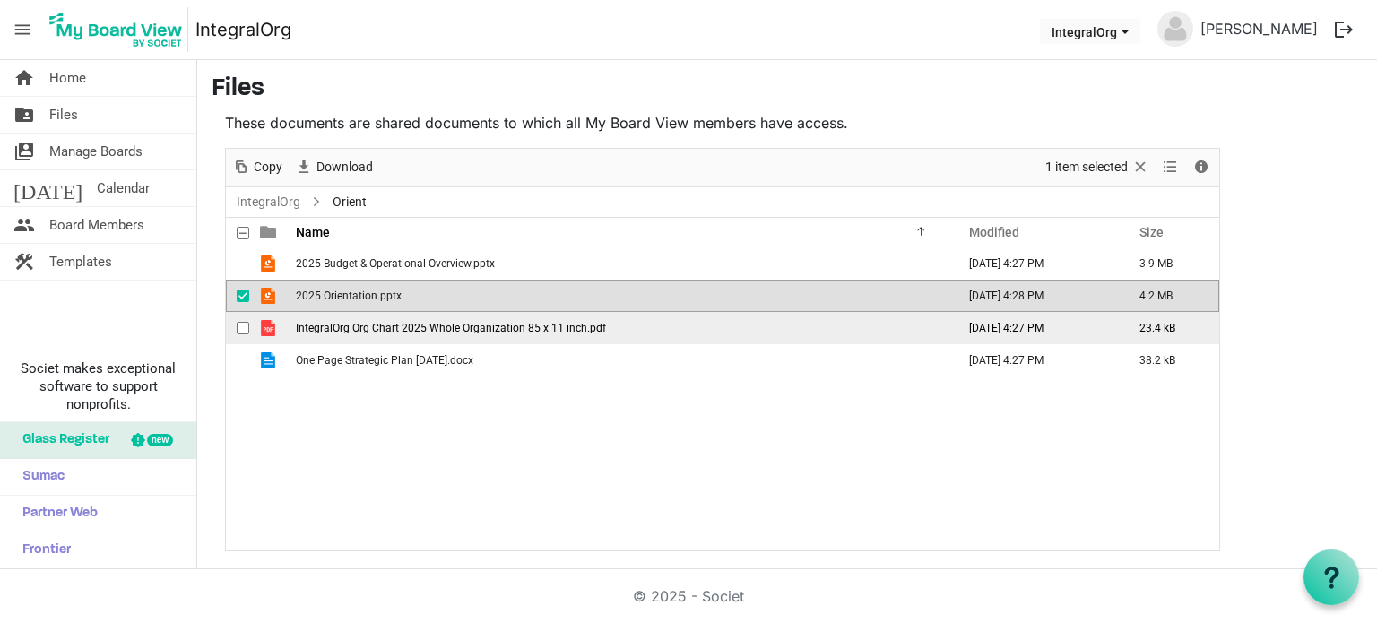
click at [391, 322] on span "IntegralOrg Org Chart 2025 Whole Organization 85 x 11 inch.pdf" at bounding box center [451, 328] width 310 height 13
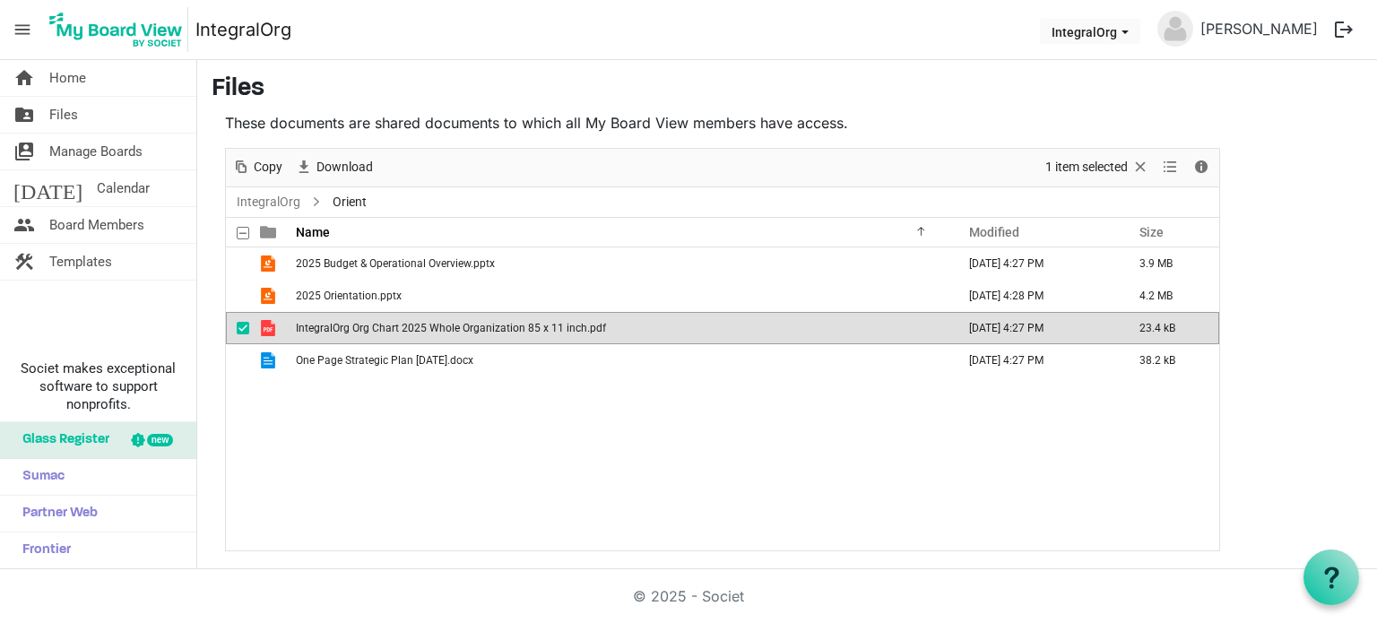
click at [391, 322] on span "IntegralOrg Org Chart 2025 Whole Organization 85 x 11 inch.pdf" at bounding box center [451, 328] width 310 height 13
click at [134, 106] on link "folder_shared Files" at bounding box center [98, 115] width 196 height 36
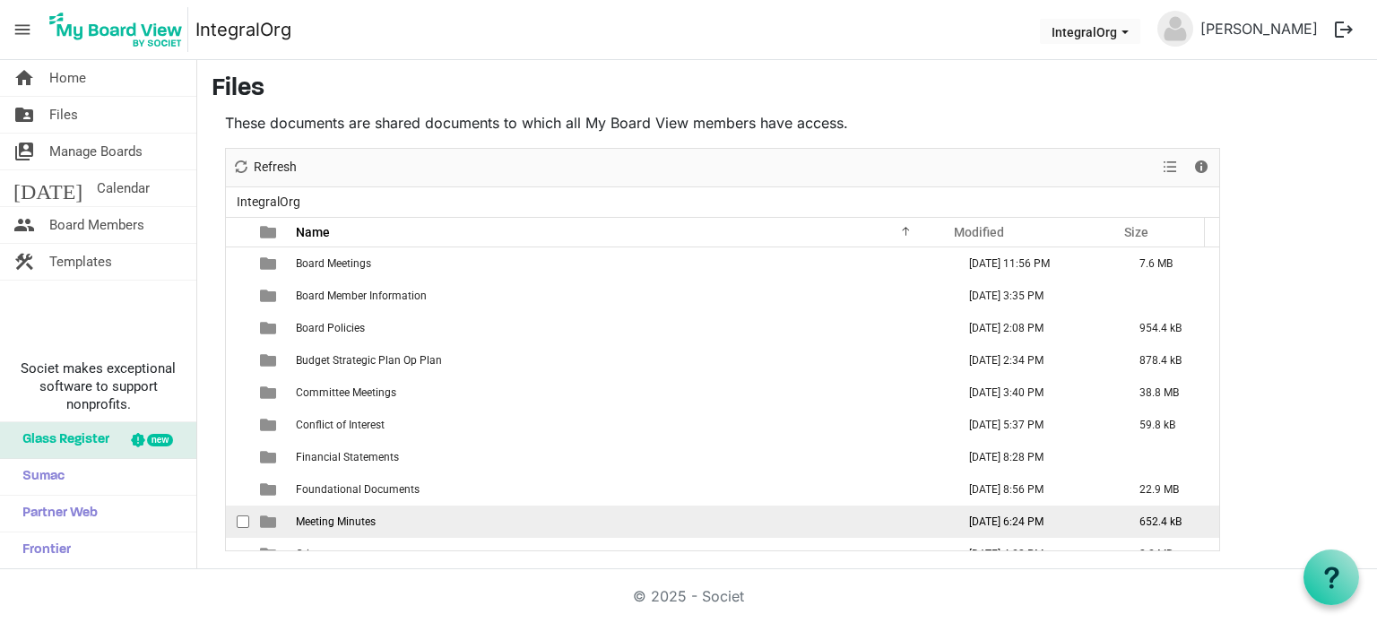
scroll to position [19, 0]
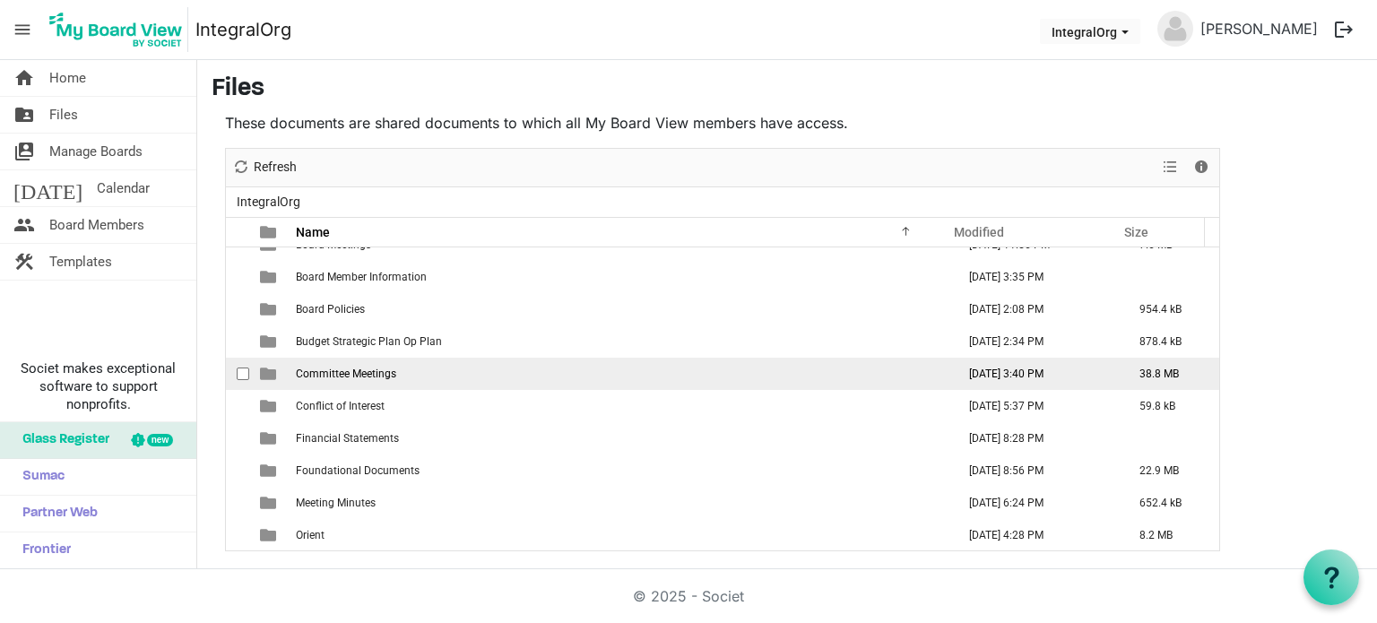
click at [524, 379] on td "Committee Meetings" at bounding box center [621, 374] width 660 height 32
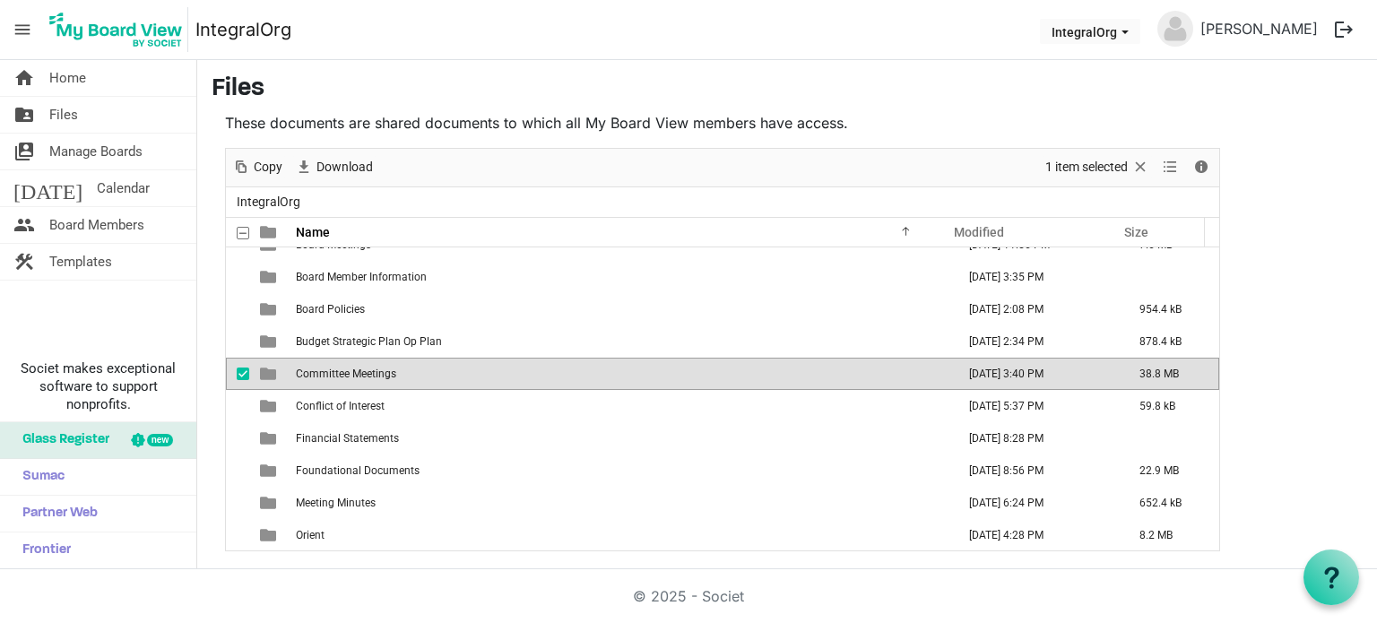
click at [524, 379] on td "Committee Meetings" at bounding box center [621, 374] width 660 height 32
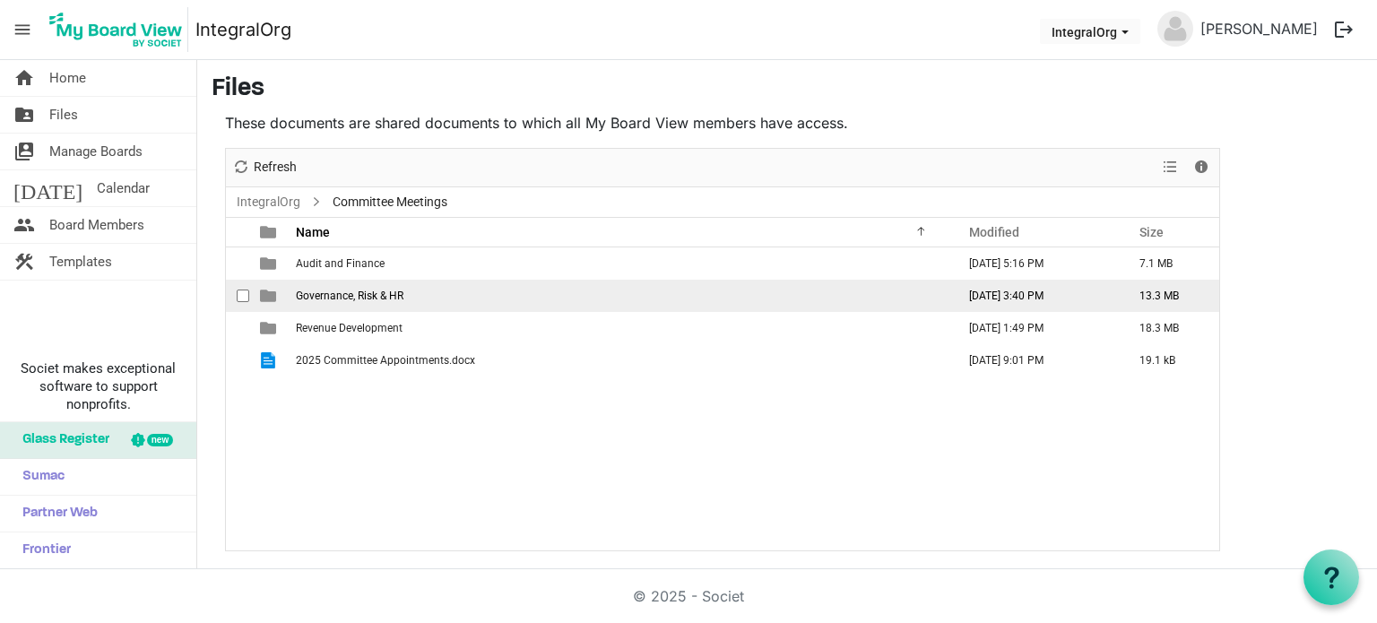
click at [499, 295] on td "Governance, Risk & HR" at bounding box center [621, 296] width 660 height 32
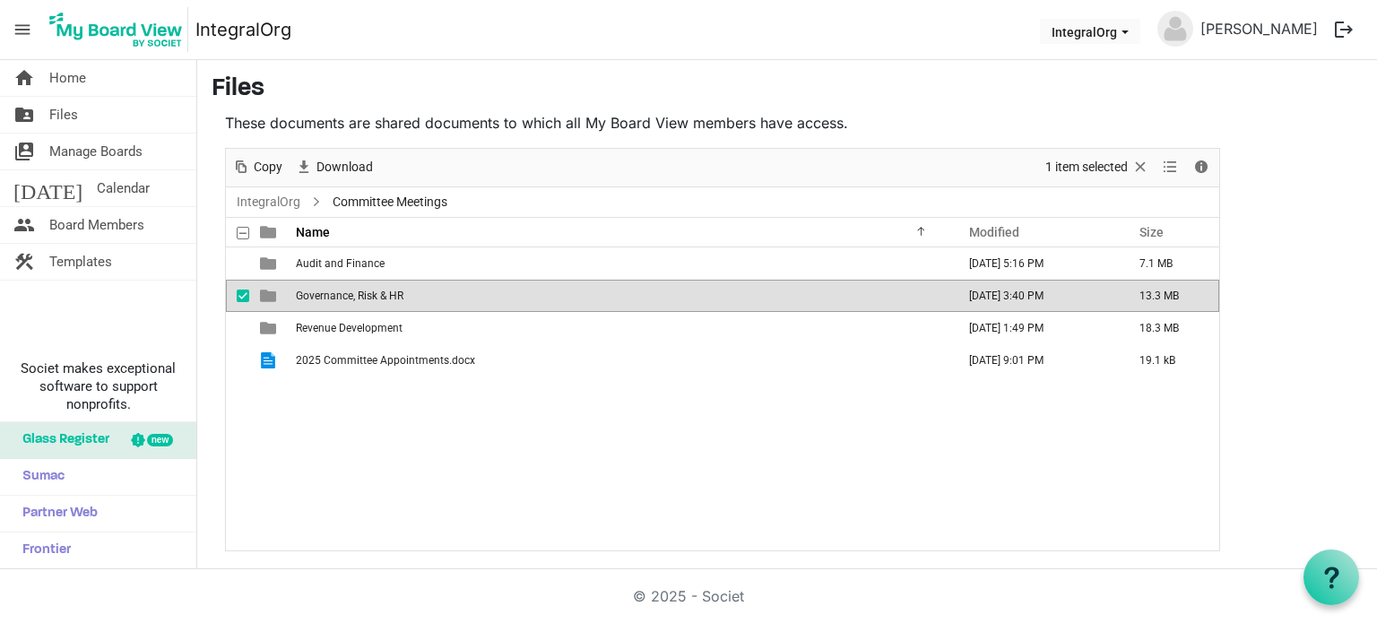
click at [499, 295] on td "Governance, Risk & HR" at bounding box center [621, 296] width 660 height 32
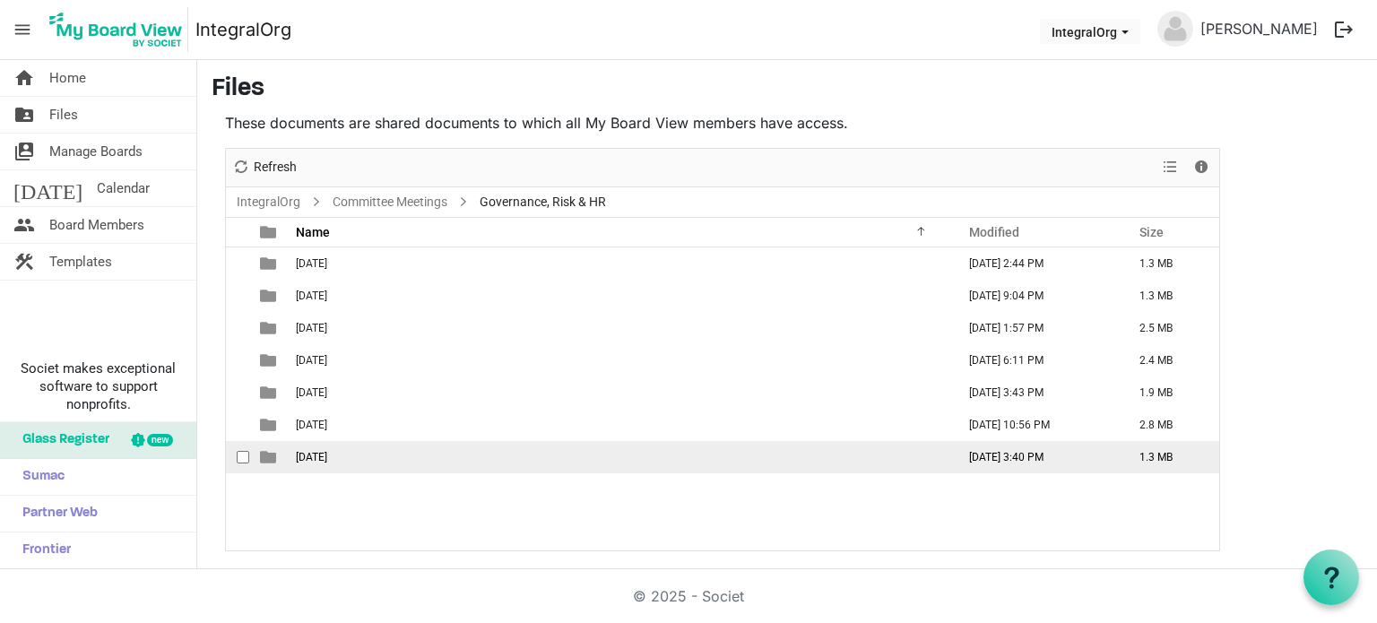
click at [441, 454] on td "[DATE]" at bounding box center [621, 457] width 660 height 32
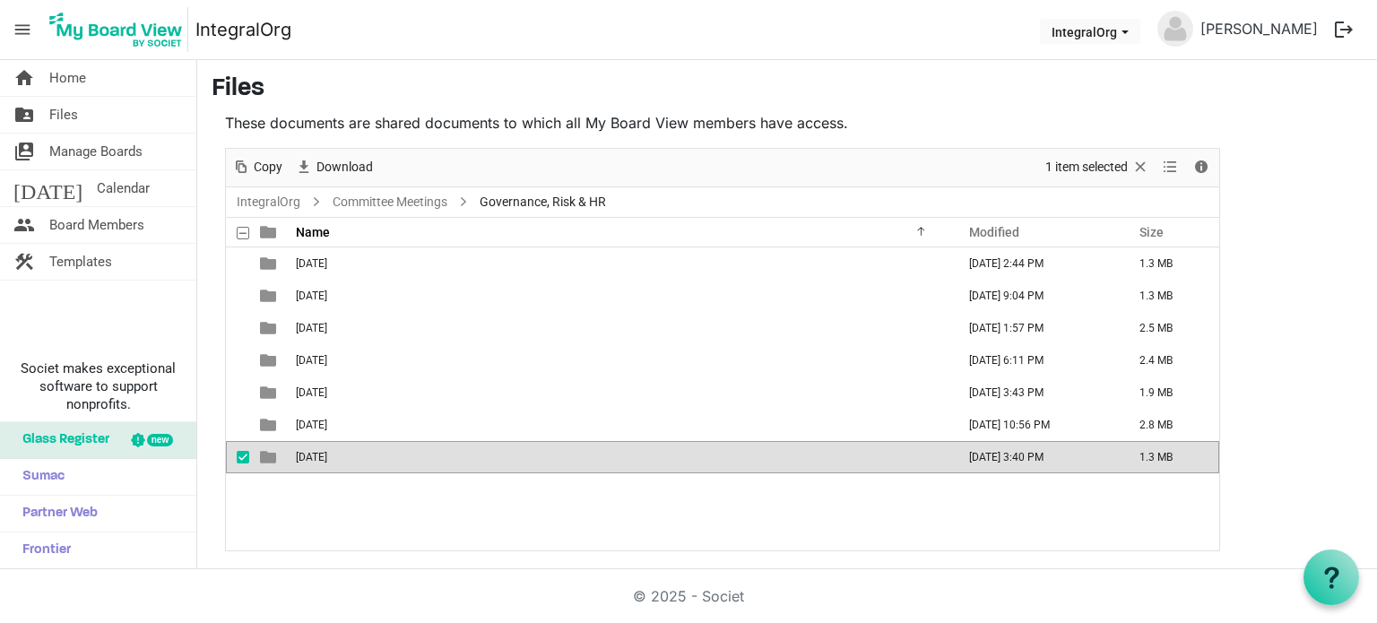
click at [441, 454] on td "[DATE]" at bounding box center [621, 457] width 660 height 32
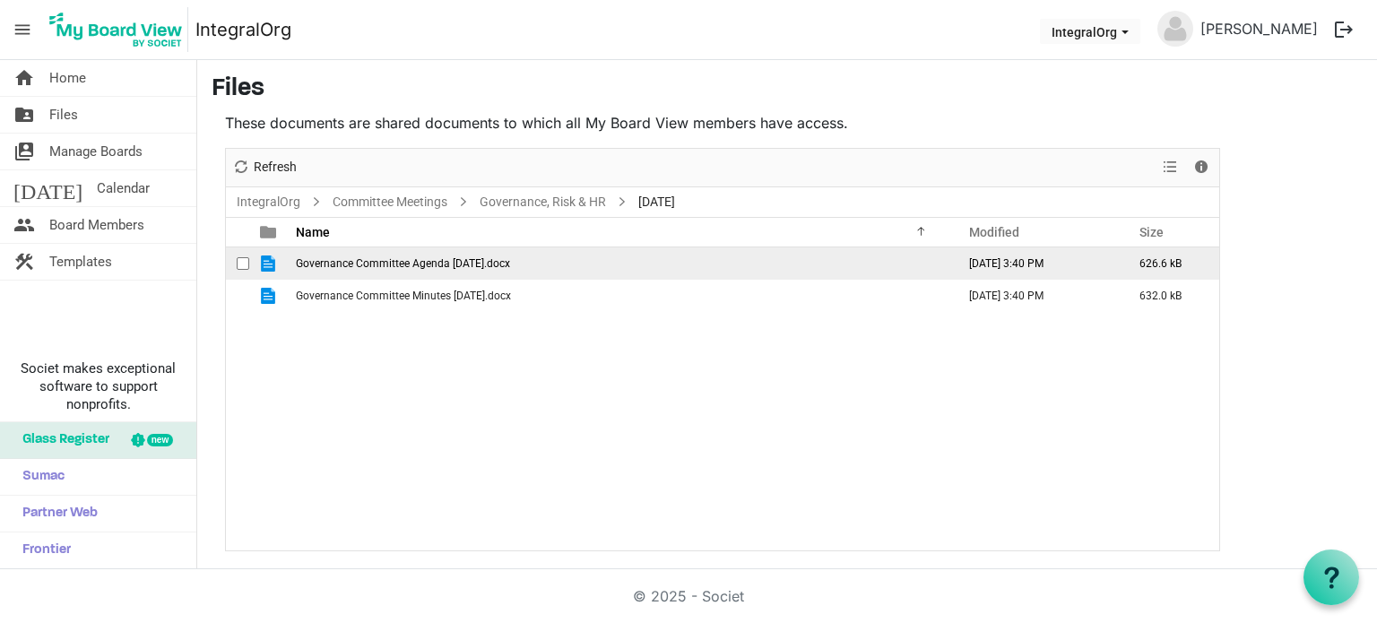
click at [510, 263] on span "Governance Committee Agenda [DATE].docx" at bounding box center [403, 263] width 214 height 13
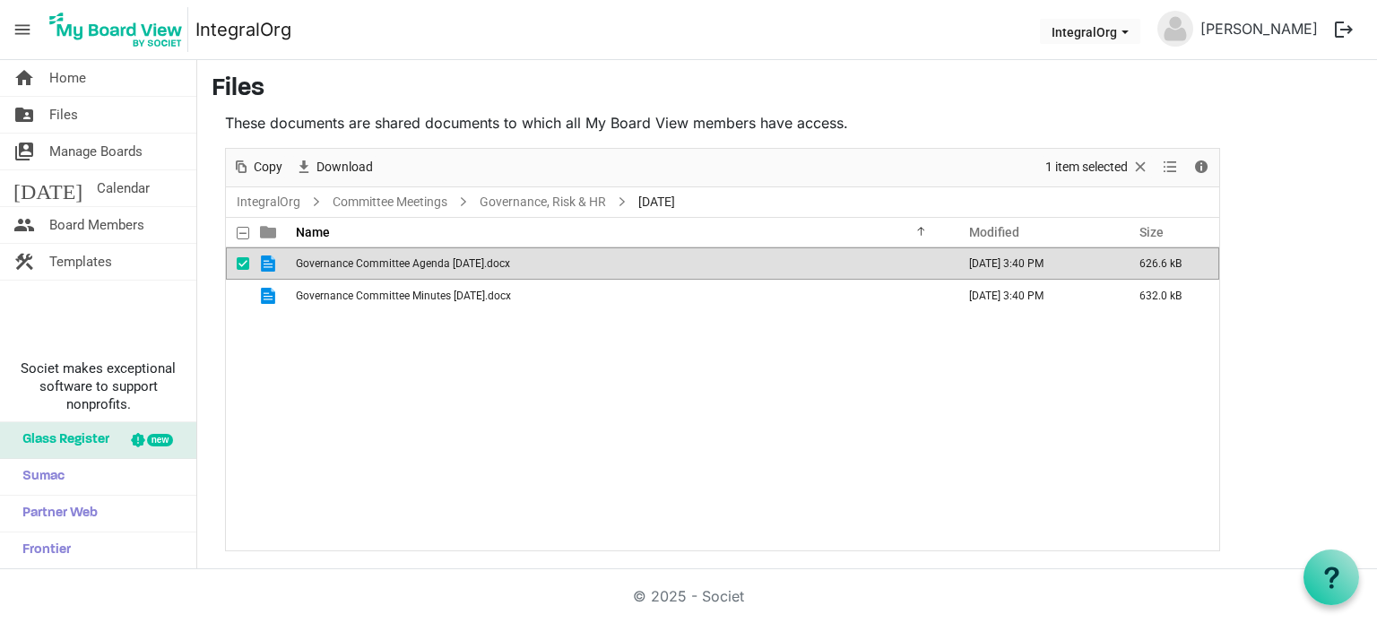
click at [510, 263] on span "Governance Committee Agenda [DATE].docx" at bounding box center [403, 263] width 214 height 13
